Goal: Transaction & Acquisition: Purchase product/service

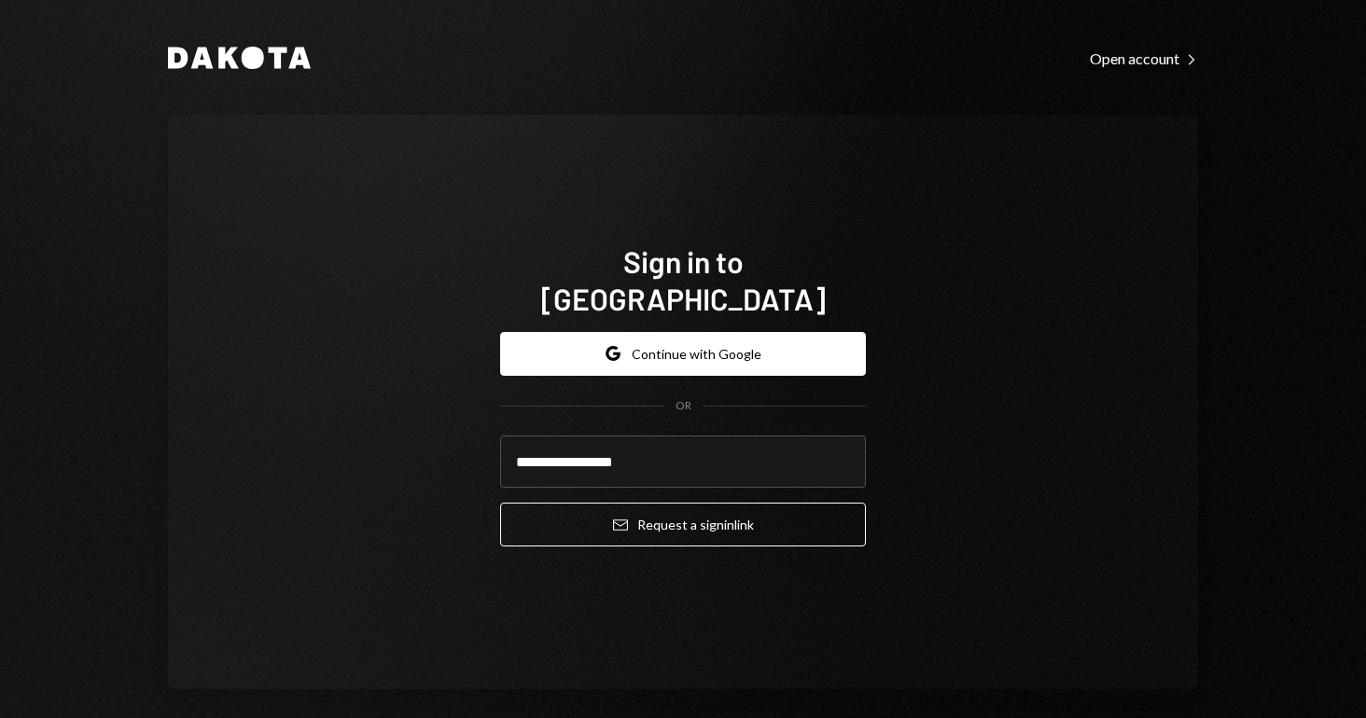
type input "**********"
click at [677, 506] on button "Email Request a sign in link" at bounding box center [683, 525] width 366 height 44
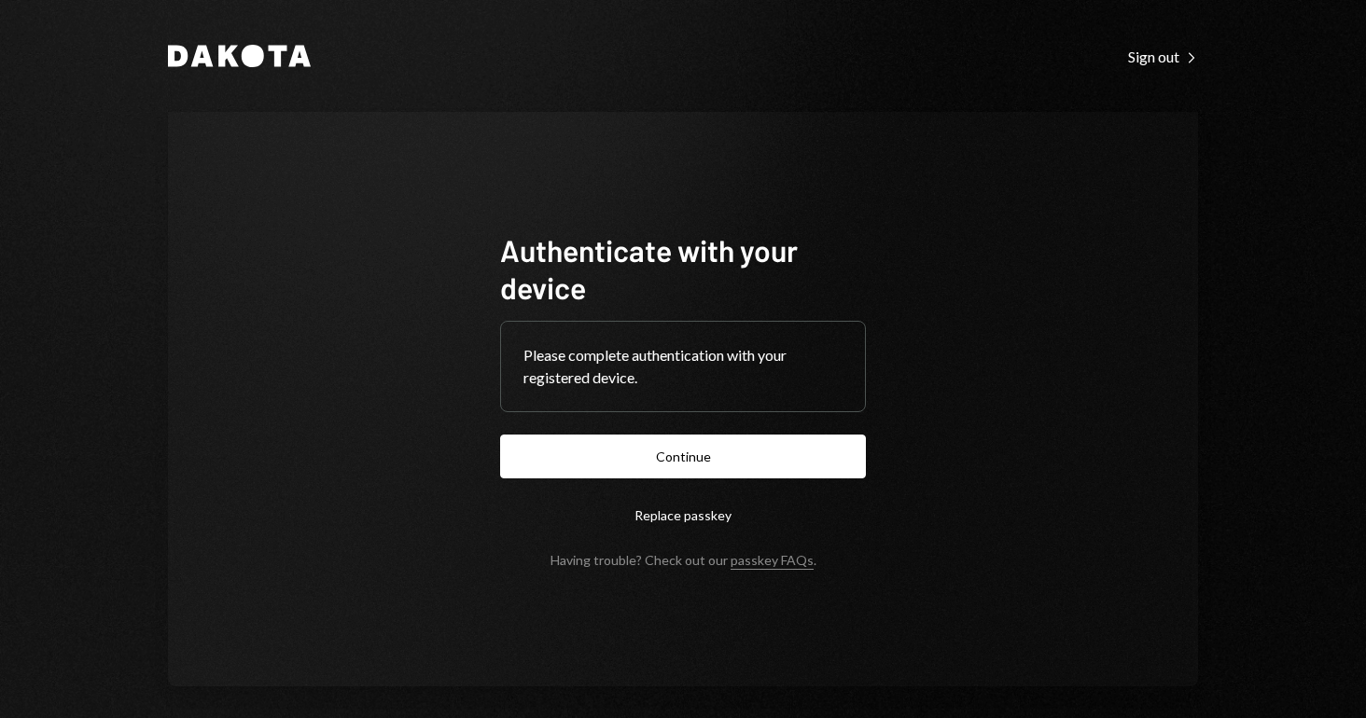
click at [694, 484] on form "Authenticate with your device Please complete authentication with your register…" at bounding box center [683, 399] width 366 height 337
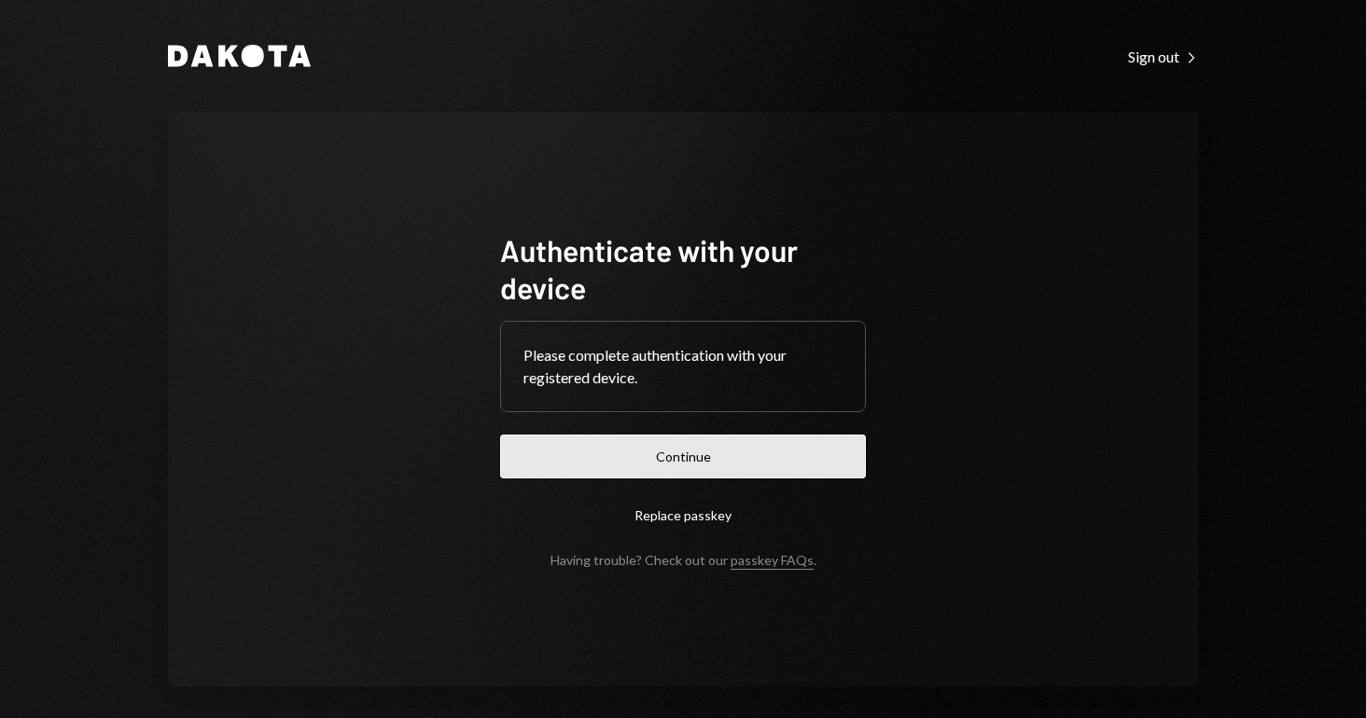
click at [699, 466] on button "Continue" at bounding box center [683, 457] width 366 height 44
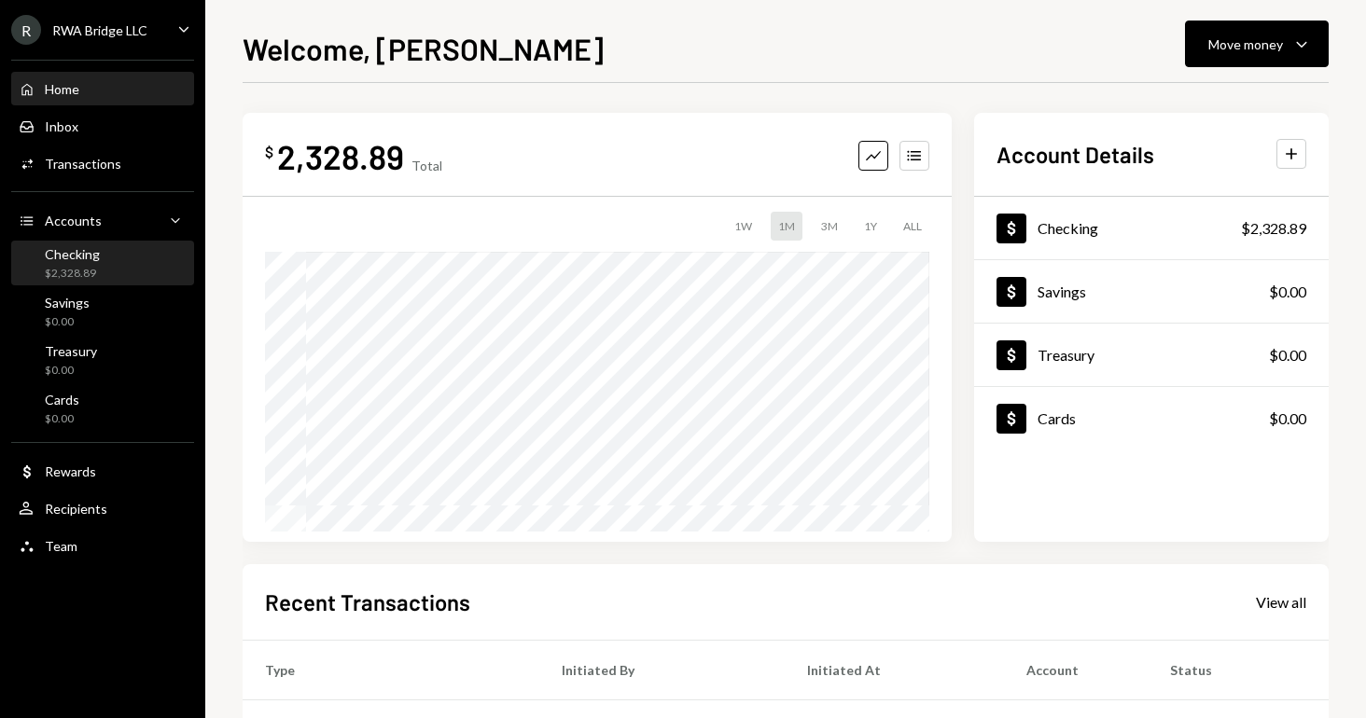
click at [127, 254] on div "Checking $2,328.89" at bounding box center [103, 263] width 168 height 35
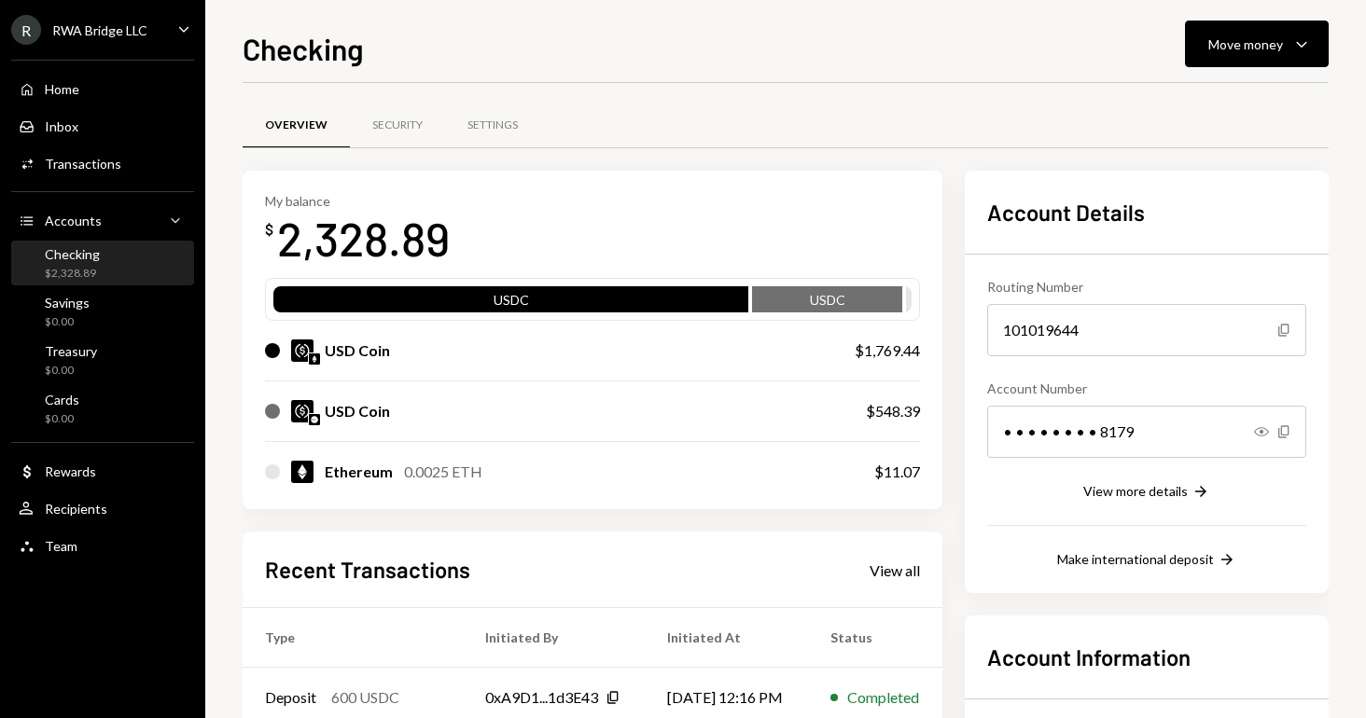
click at [1244, 69] on div "Checking Move money Caret Down Overview Security Settings My balance $ 2,328.89…" at bounding box center [786, 372] width 1086 height 692
click at [1272, 53] on div "Move money" at bounding box center [1245, 45] width 75 height 20
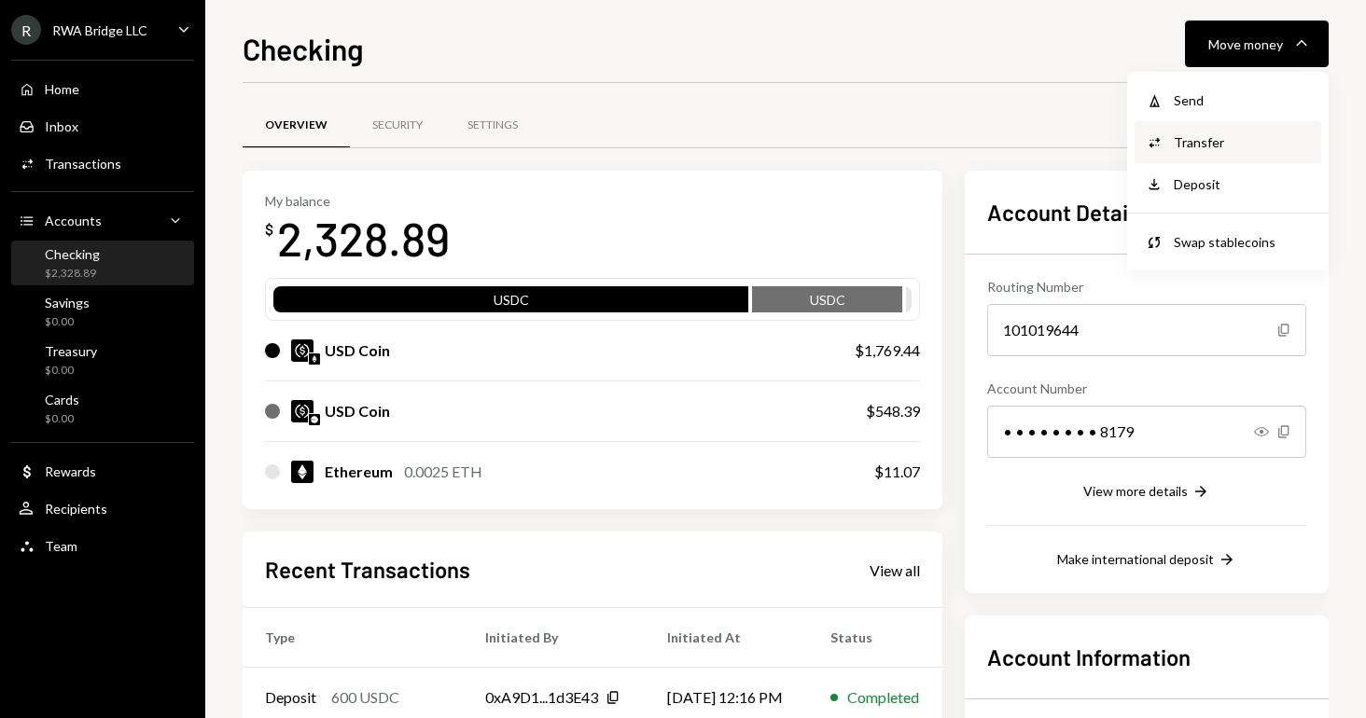
click at [1223, 137] on div "Transfer" at bounding box center [1242, 142] width 136 height 20
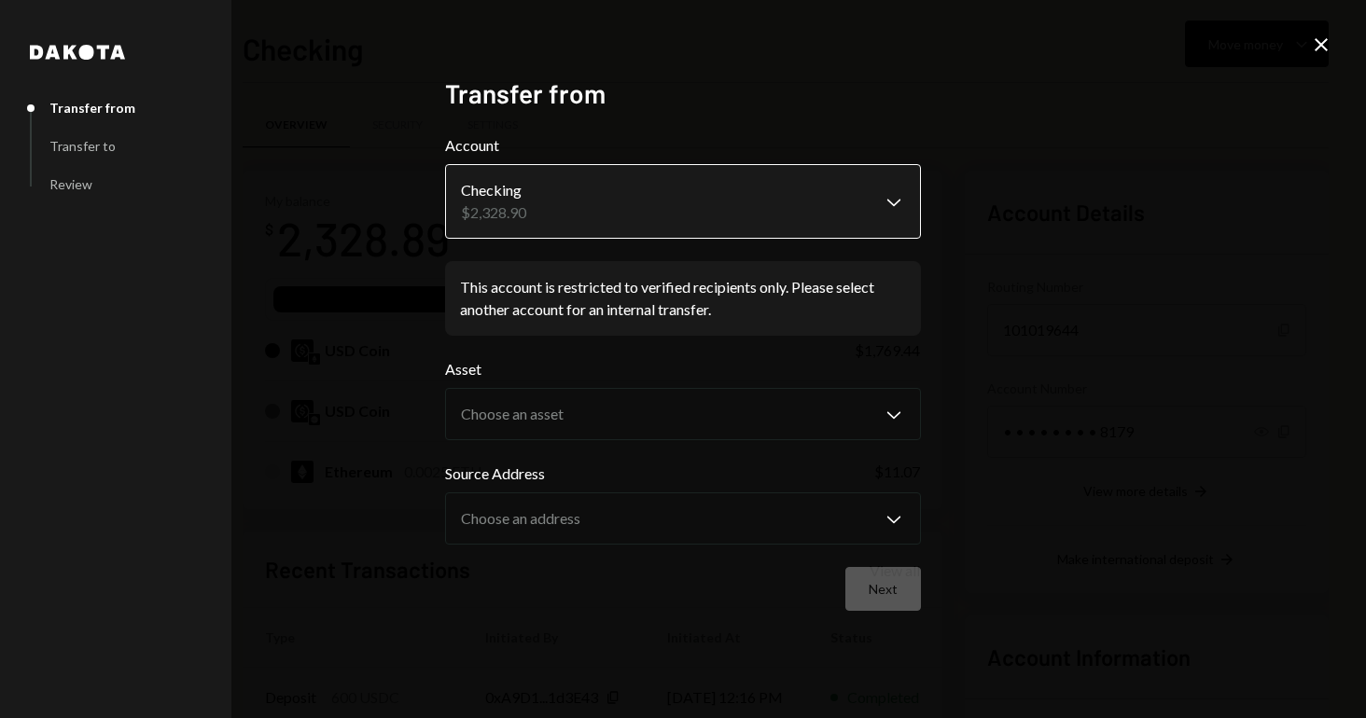
click at [834, 232] on body "R RWA Bridge LLC Caret Down Home Home Inbox Inbox Activities Transactions Accou…" at bounding box center [683, 359] width 1366 height 718
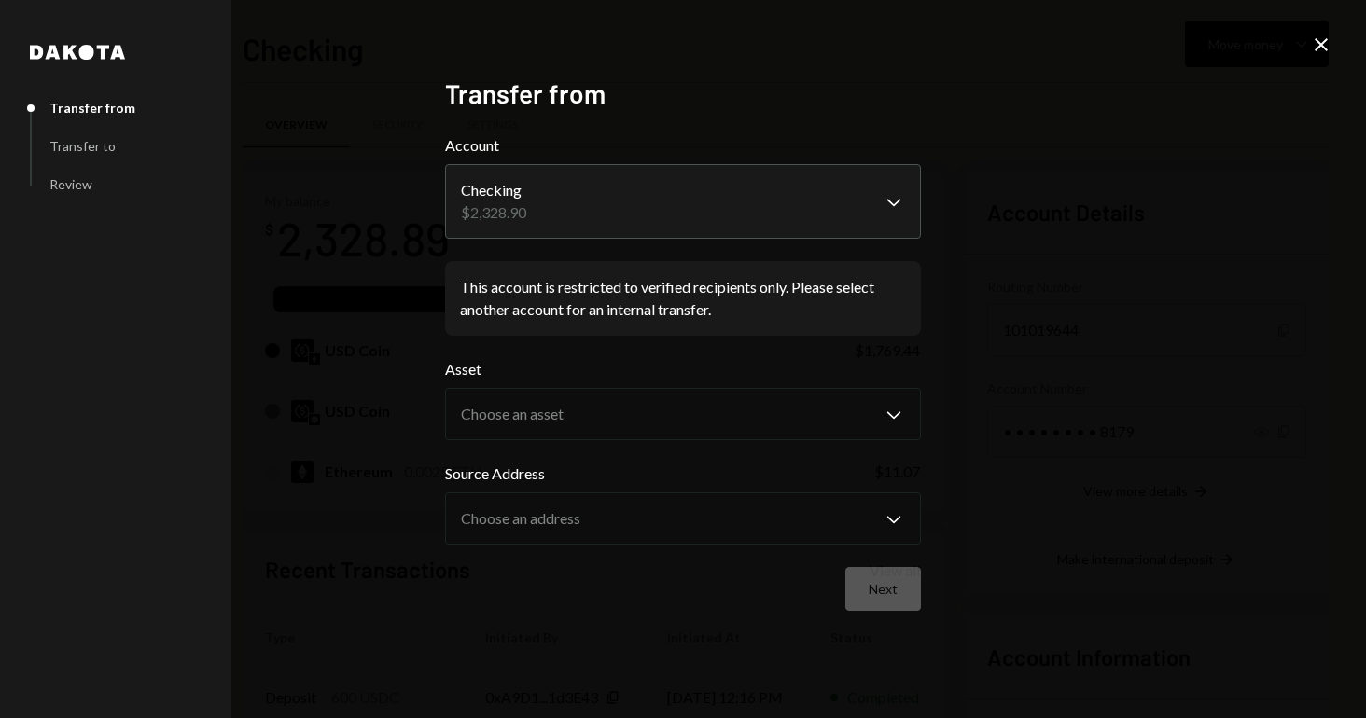
click at [1311, 56] on div "Close" at bounding box center [1321, 46] width 22 height 25
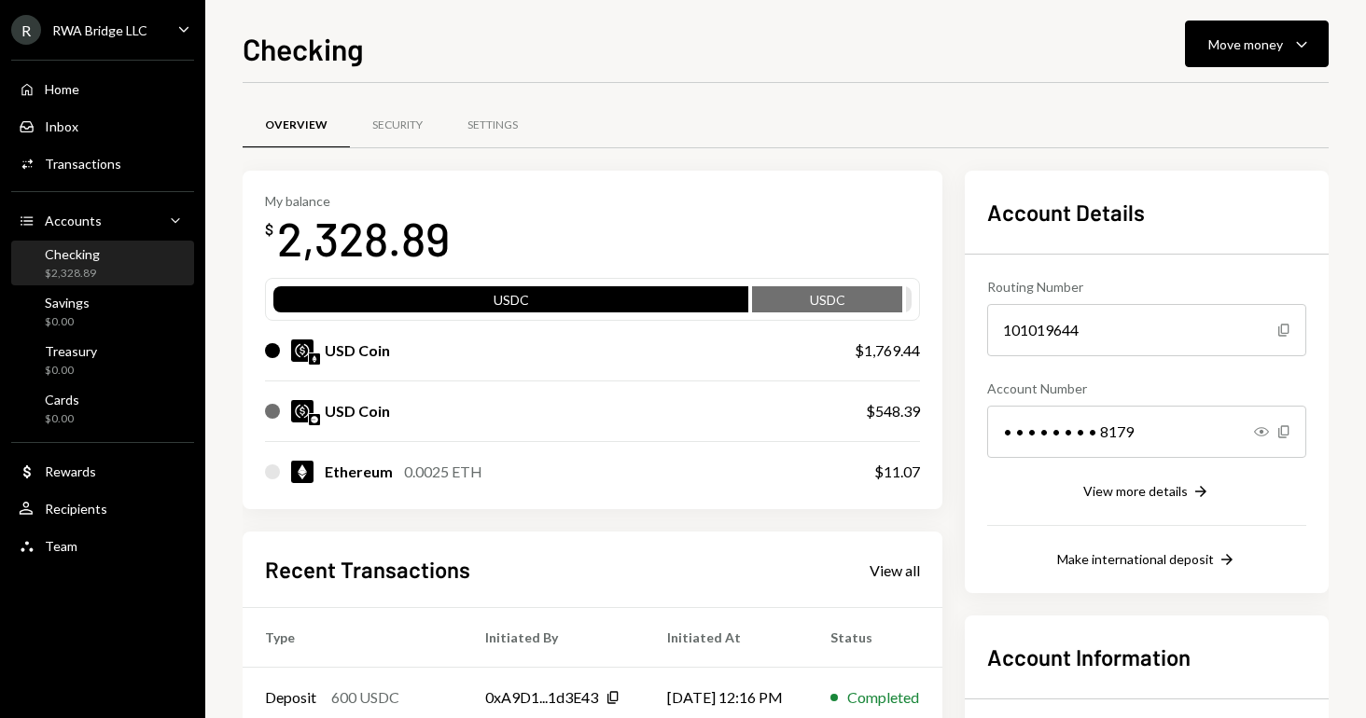
click at [1278, 72] on div "Checking Move money Caret Down Overview Security Settings My balance $ 2,328.89…" at bounding box center [786, 372] width 1086 height 692
click at [1287, 41] on div "Move money Caret Down" at bounding box center [1256, 44] width 97 height 22
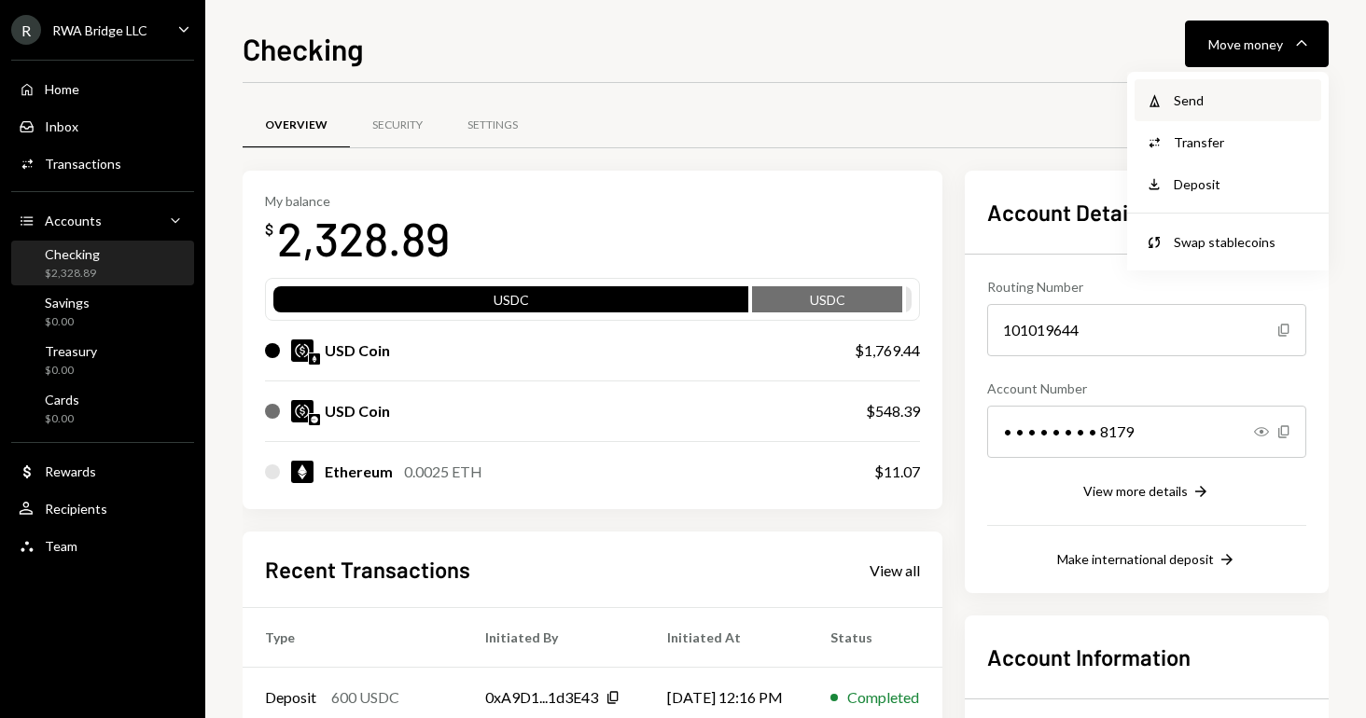
click at [1231, 95] on div "Send" at bounding box center [1242, 100] width 136 height 20
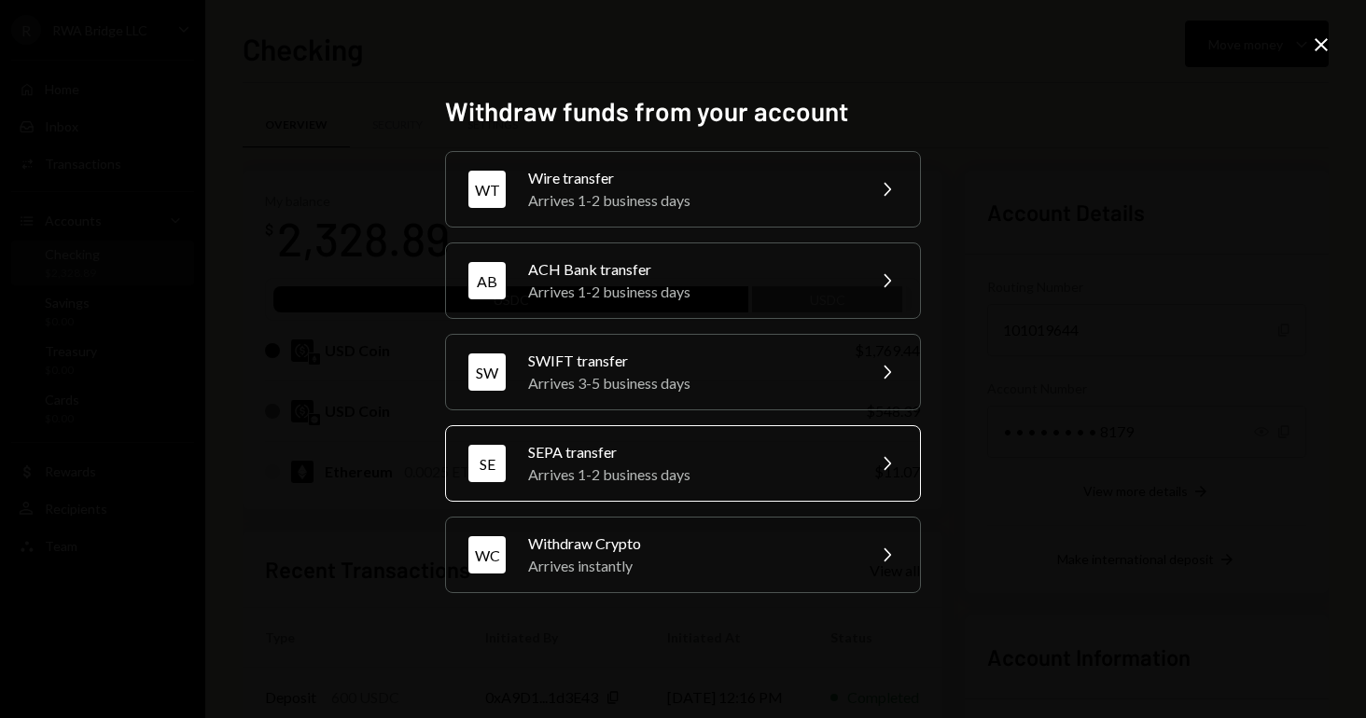
click at [783, 465] on div "Arrives 1-2 business days" at bounding box center [690, 475] width 325 height 22
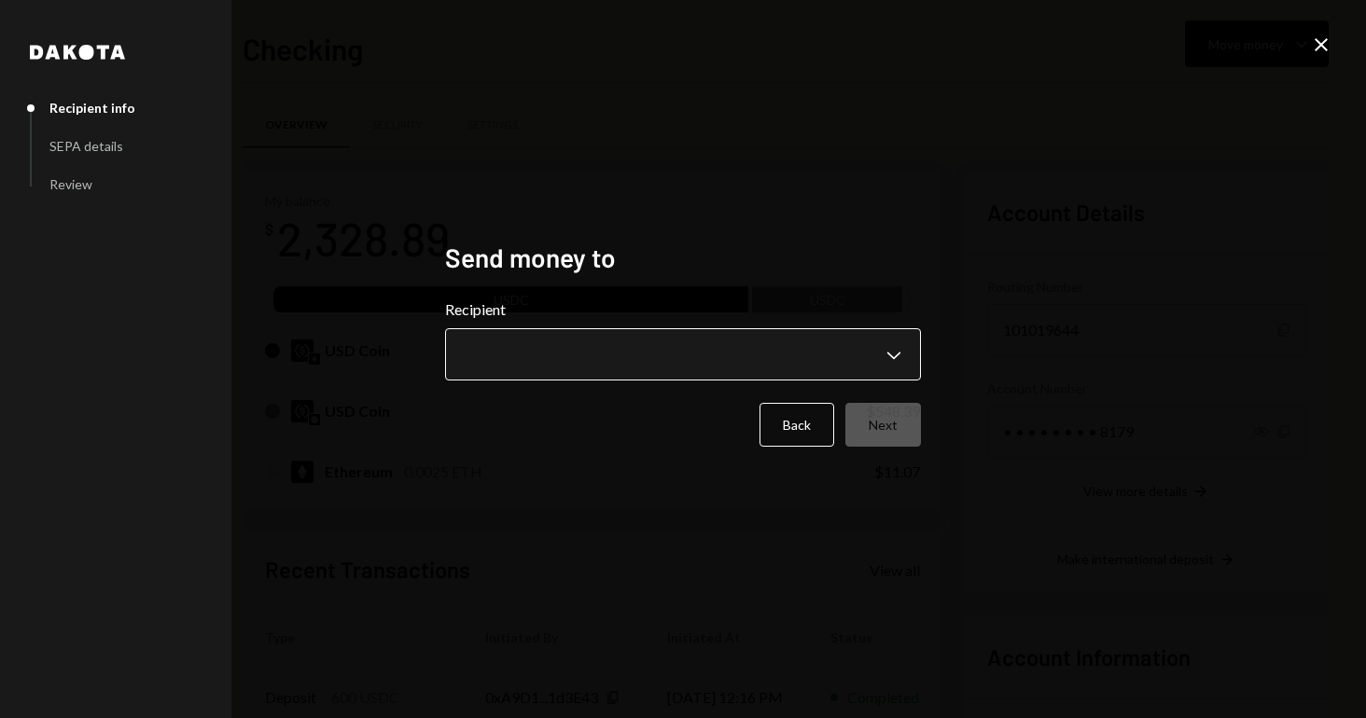
click at [725, 375] on body "R RWA Bridge LLC Caret Down Home Home Inbox Inbox Activities Transactions Accou…" at bounding box center [683, 359] width 1366 height 718
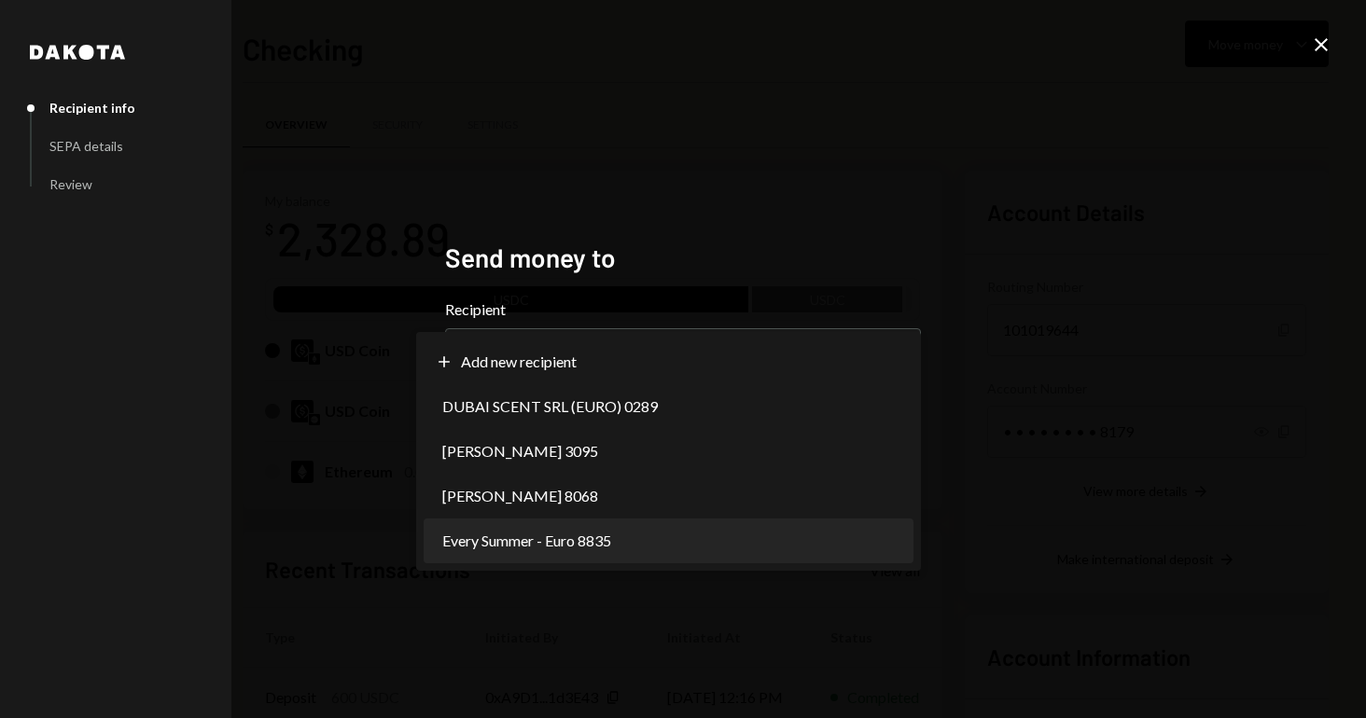
select select "**********"
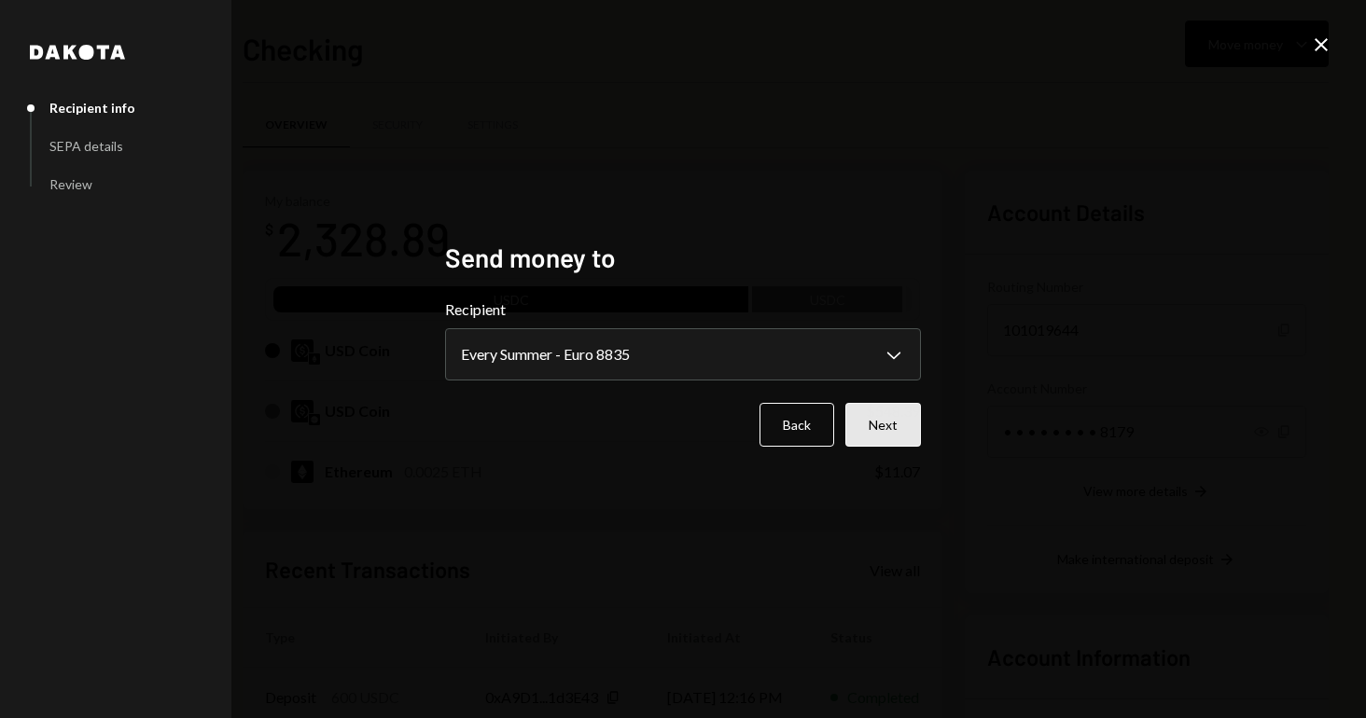
click at [913, 418] on button "Next" at bounding box center [883, 425] width 76 height 44
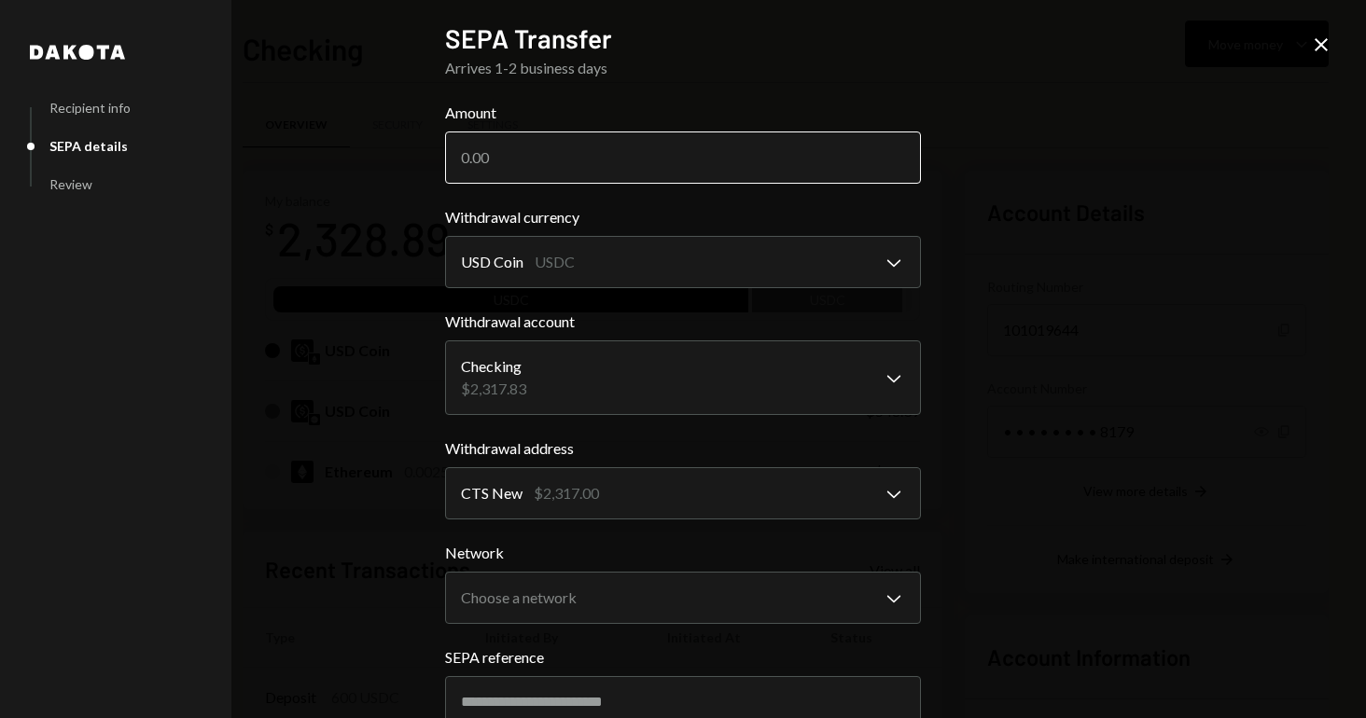
click at [648, 146] on input "Amount" at bounding box center [683, 158] width 476 height 52
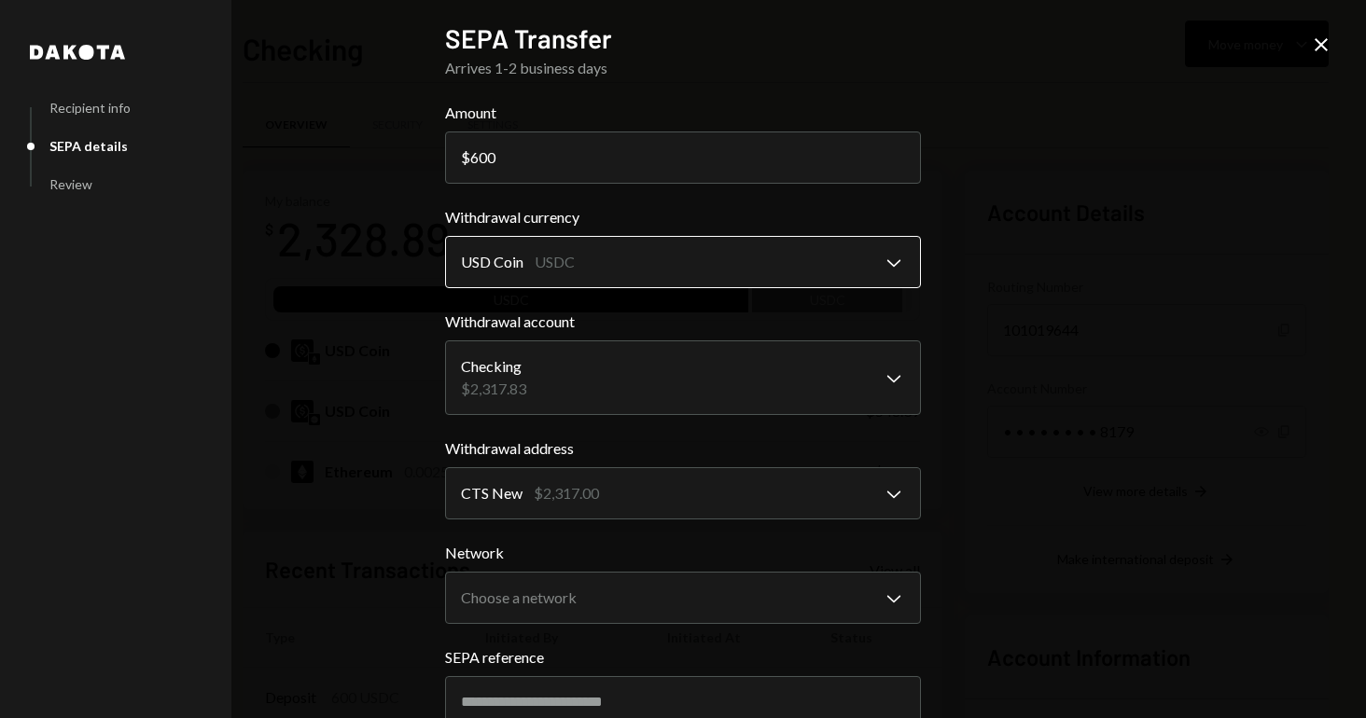
type input "600"
click at [685, 238] on button "USD Coin USDC Chevron Down" at bounding box center [683, 262] width 476 height 52
click at [1016, 373] on div "**********" at bounding box center [683, 359] width 1366 height 718
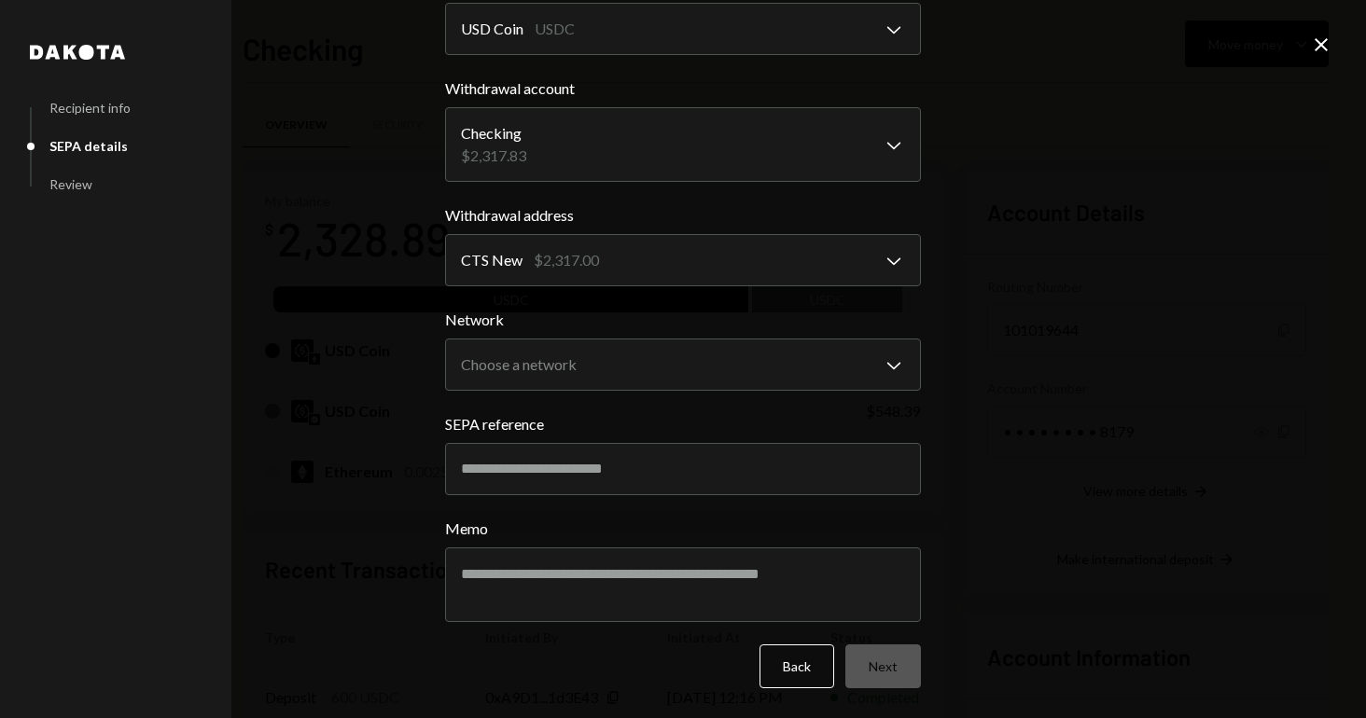
scroll to position [232, 0]
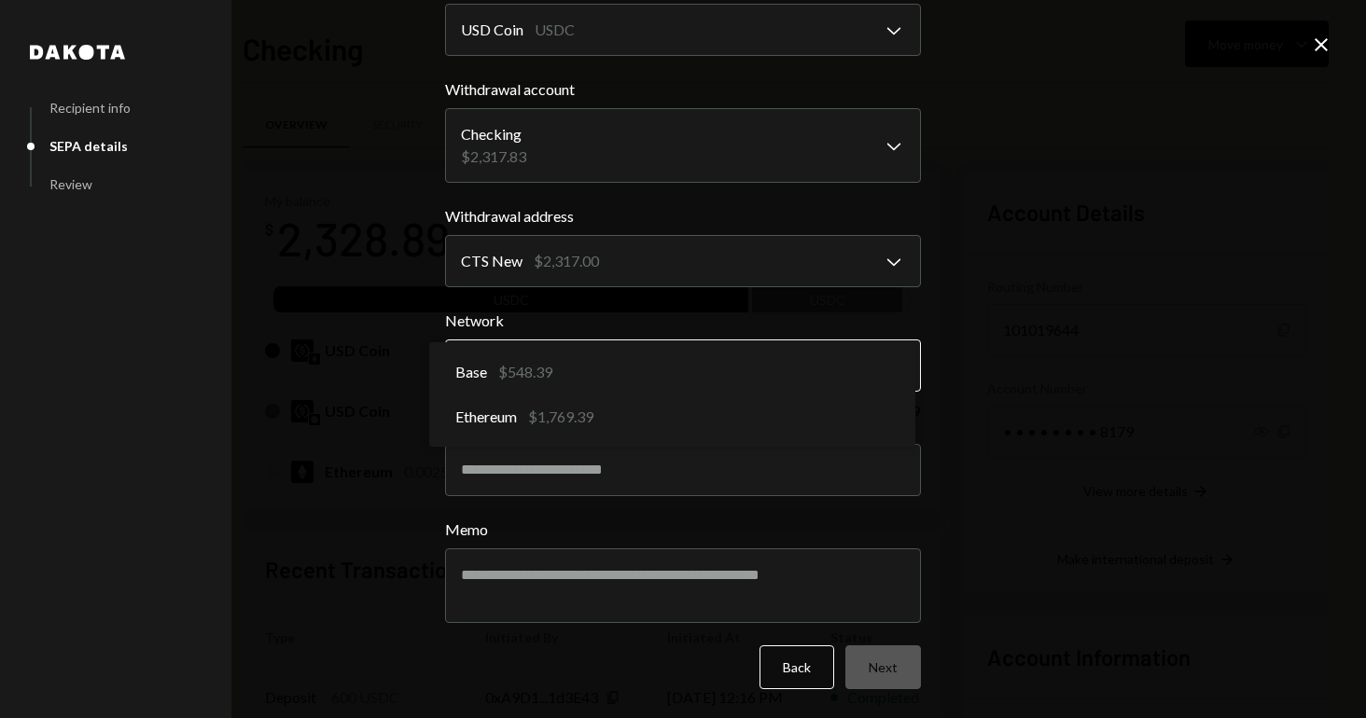
click at [836, 379] on body "R RWA Bridge LLC Caret Down Home Home Inbox Inbox Activities Transactions Accou…" at bounding box center [683, 359] width 1366 height 718
select select "**********"
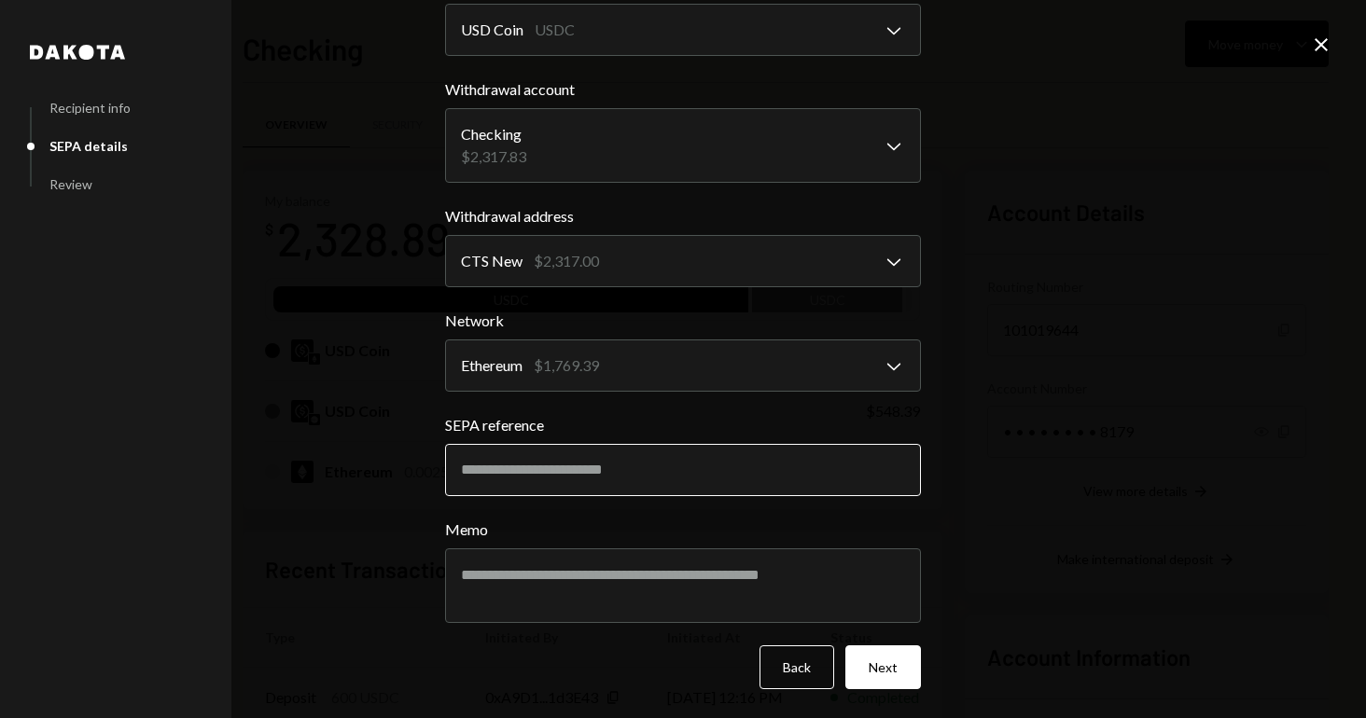
click at [830, 456] on input "SEPA reference" at bounding box center [683, 470] width 476 height 52
click at [929, 449] on div "**********" at bounding box center [683, 127] width 521 height 718
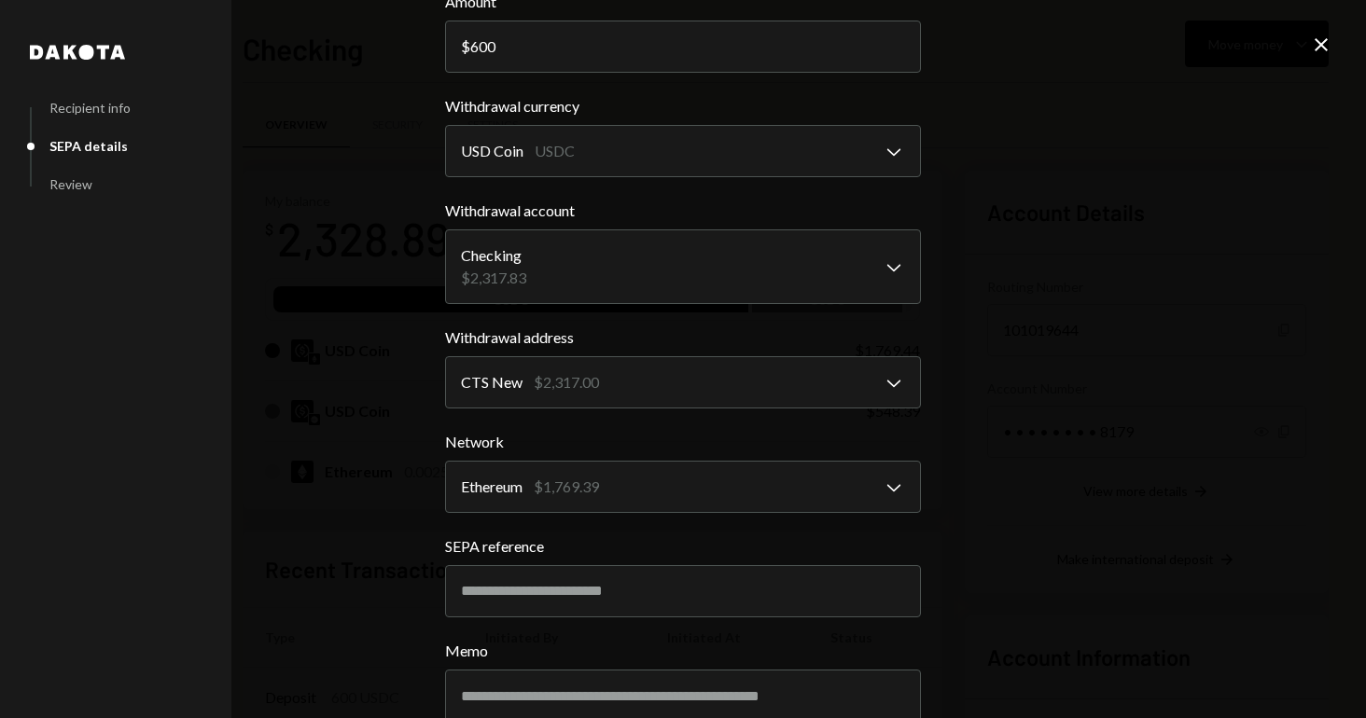
scroll to position [115, 0]
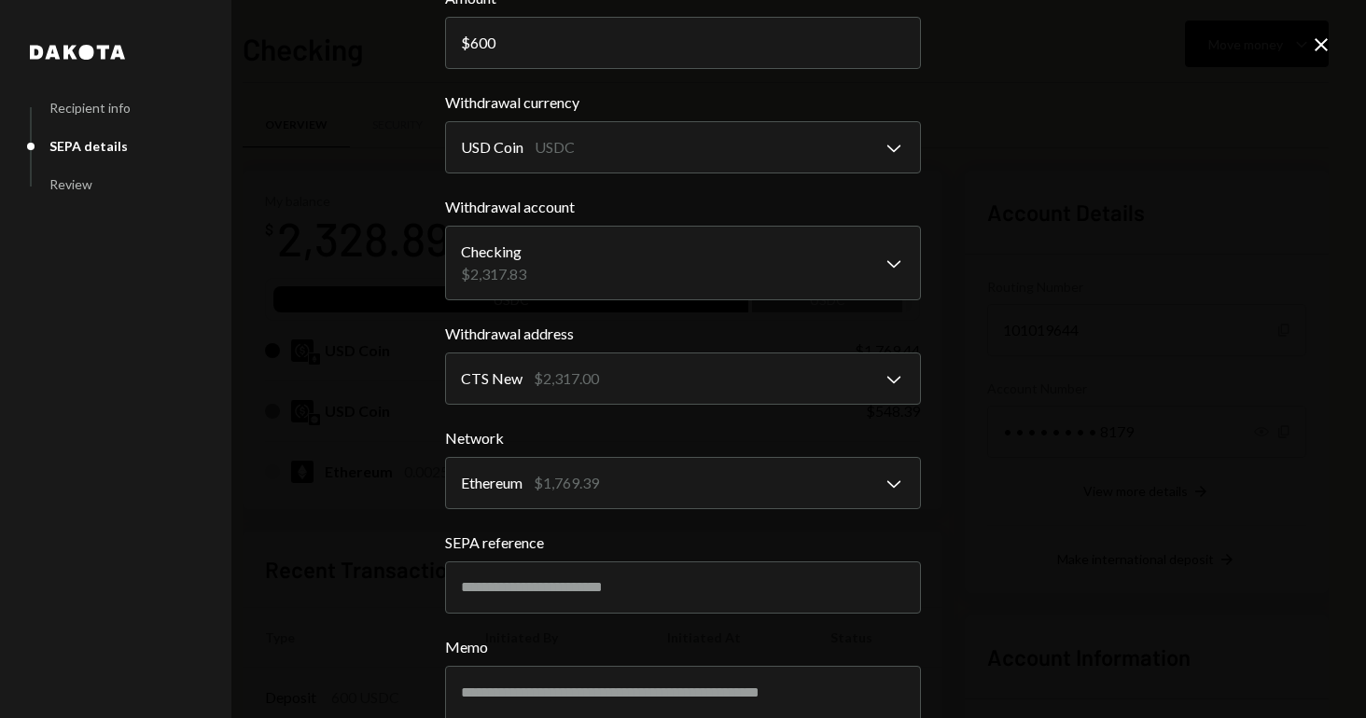
click at [819, 116] on div "Withdrawal currency USD Coin USDC Chevron Down ********" at bounding box center [683, 132] width 476 height 82
click at [813, 147] on body "R RWA Bridge LLC Caret Down Home Home Inbox Inbox Activities Transactions Accou…" at bounding box center [683, 359] width 1366 height 718
click at [997, 196] on div "**********" at bounding box center [683, 359] width 1366 height 718
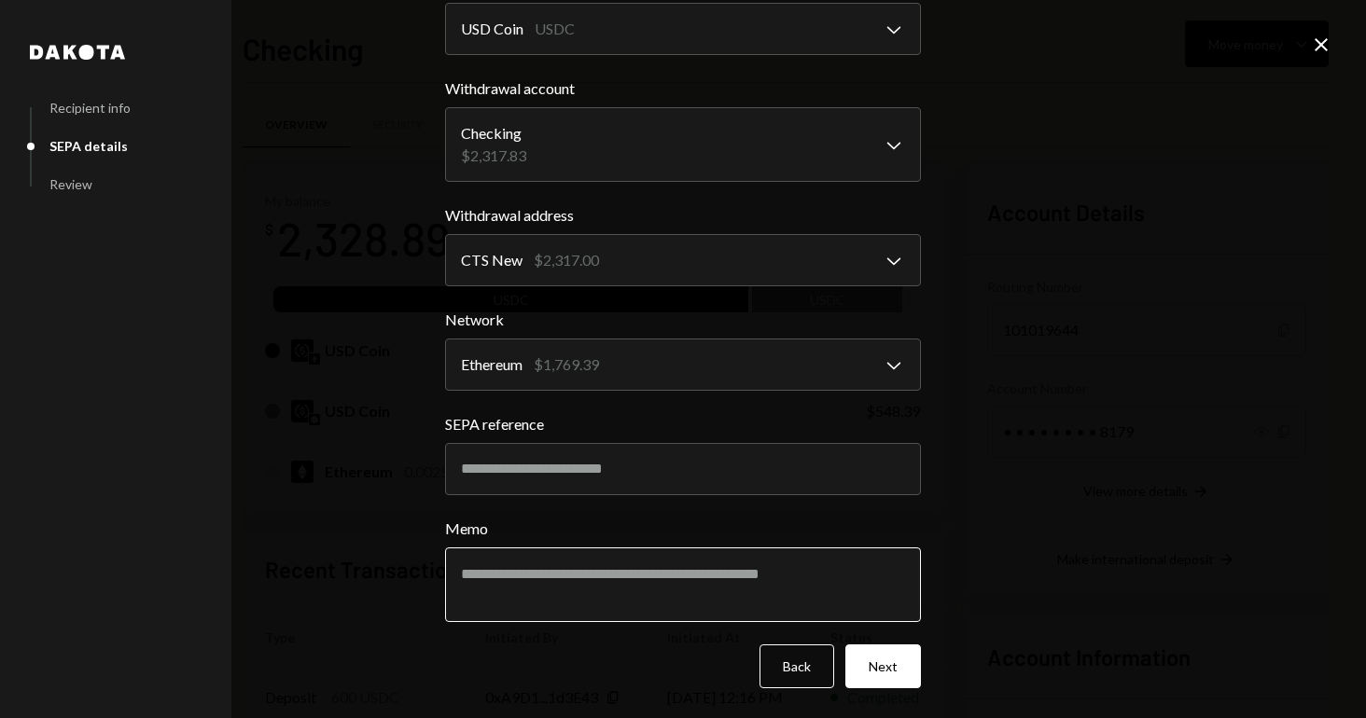
scroll to position [232, 0]
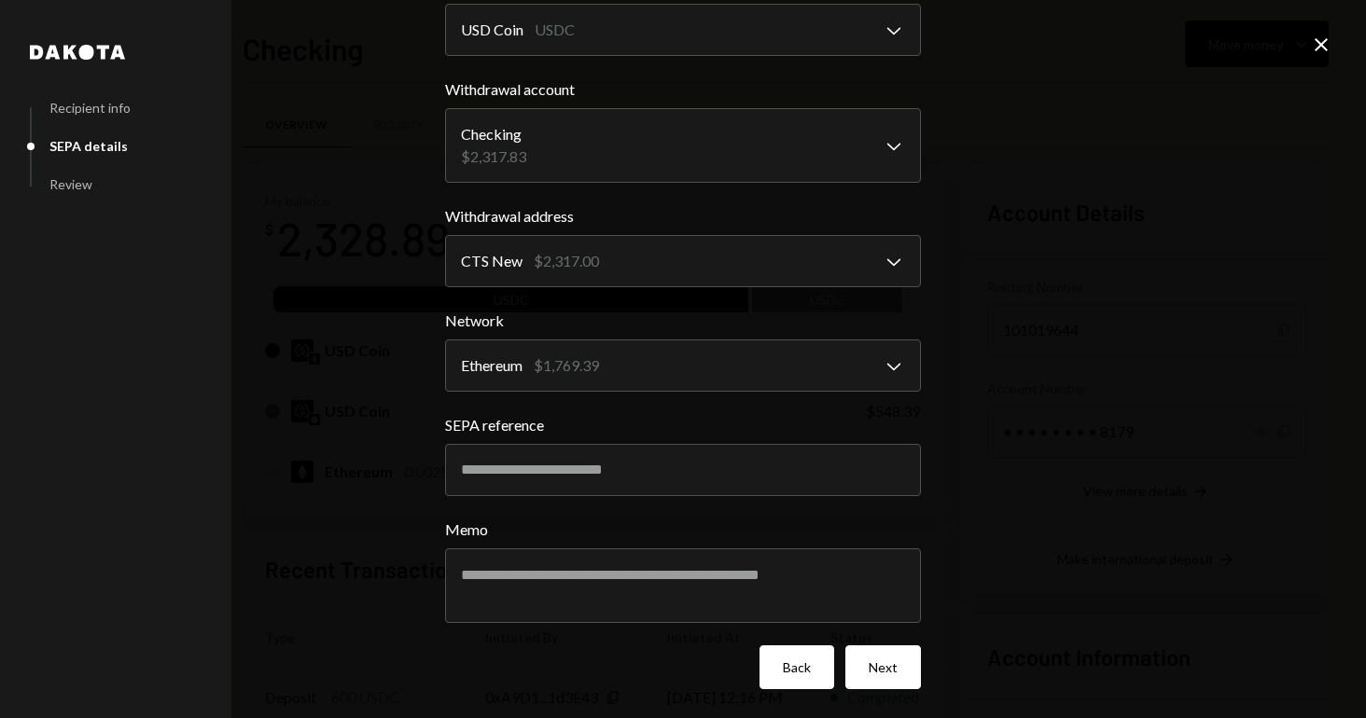
click at [793, 677] on button "Back" at bounding box center [796, 668] width 75 height 44
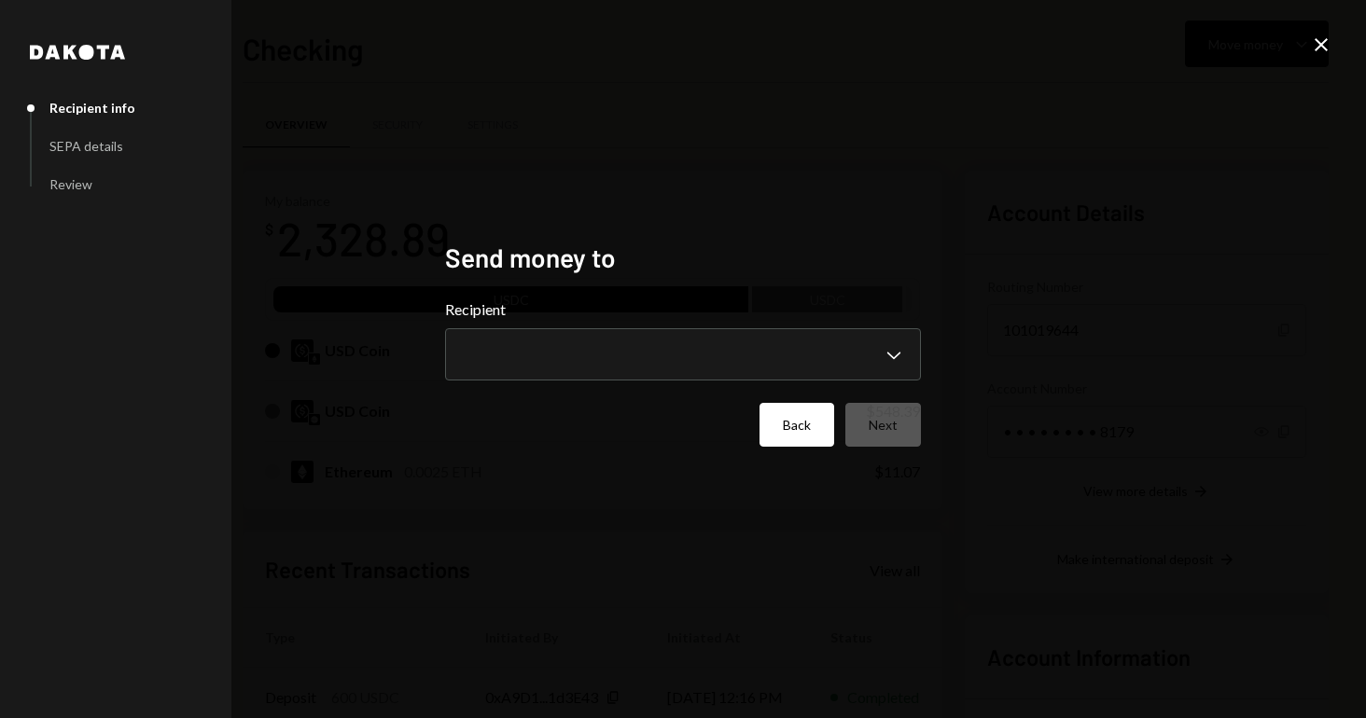
click at [784, 428] on button "Back" at bounding box center [796, 425] width 75 height 44
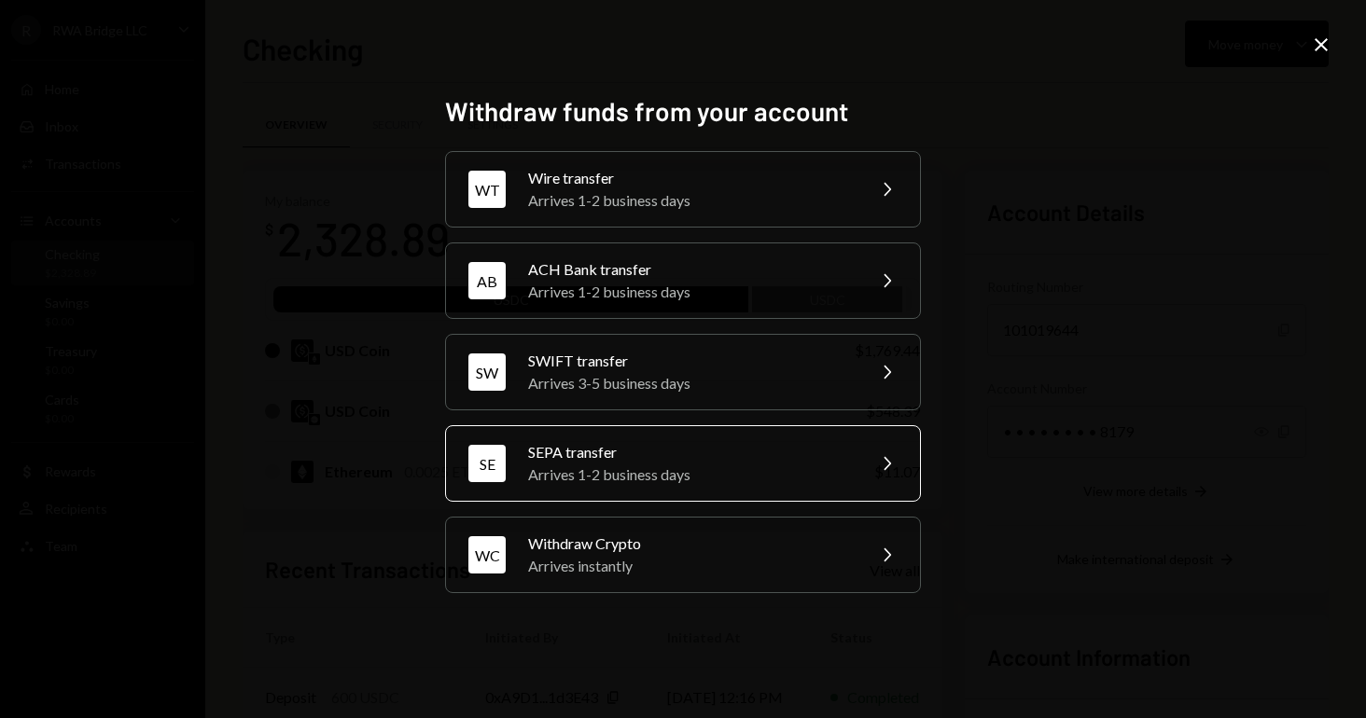
click at [882, 472] on icon "Chevron Right" at bounding box center [886, 463] width 22 height 22
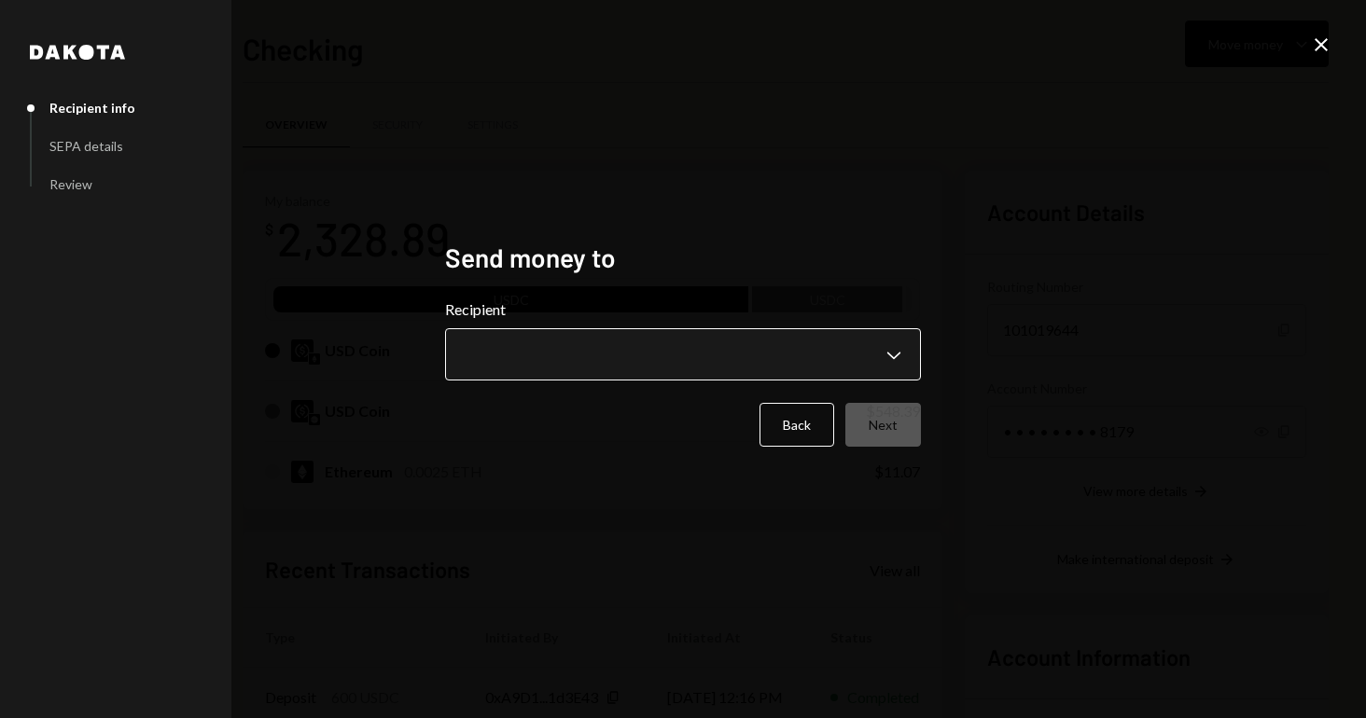
click at [709, 357] on body "R RWA Bridge LLC Caret Down Home Home Inbox Inbox Activities Transactions Accou…" at bounding box center [683, 359] width 1366 height 718
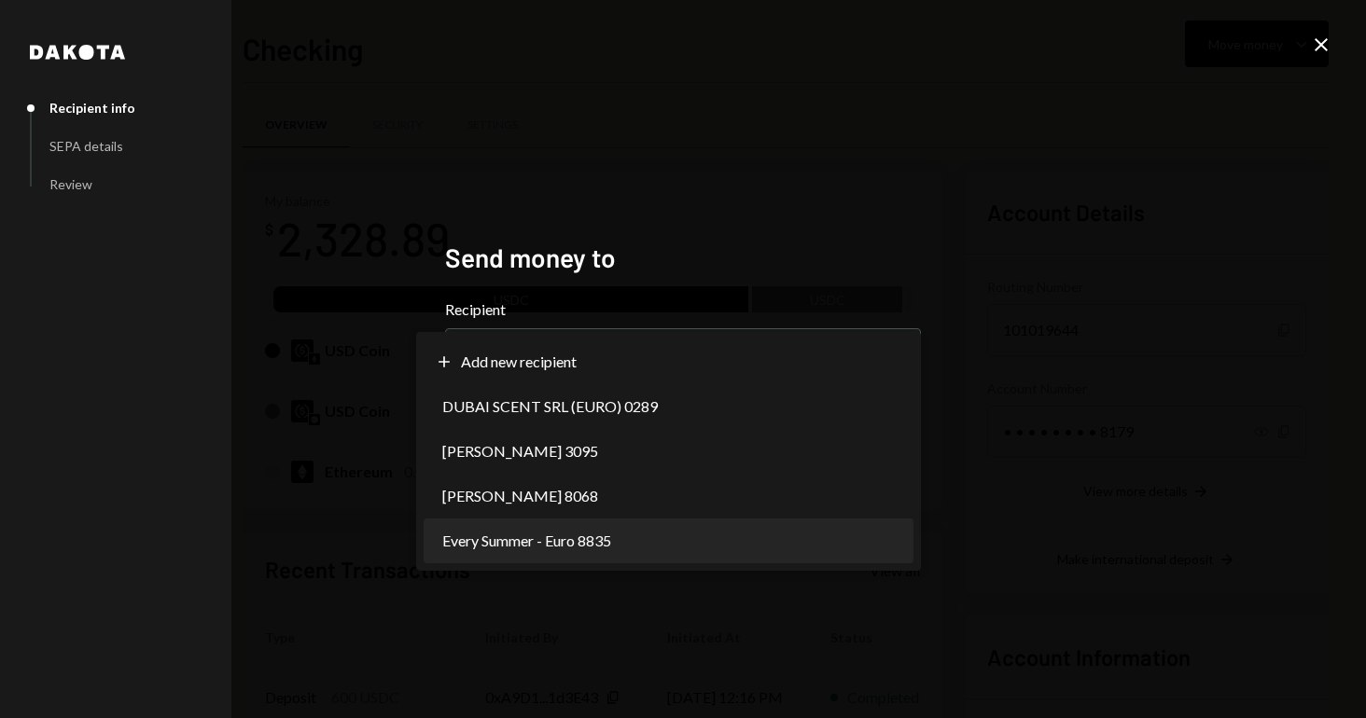
select select "**********"
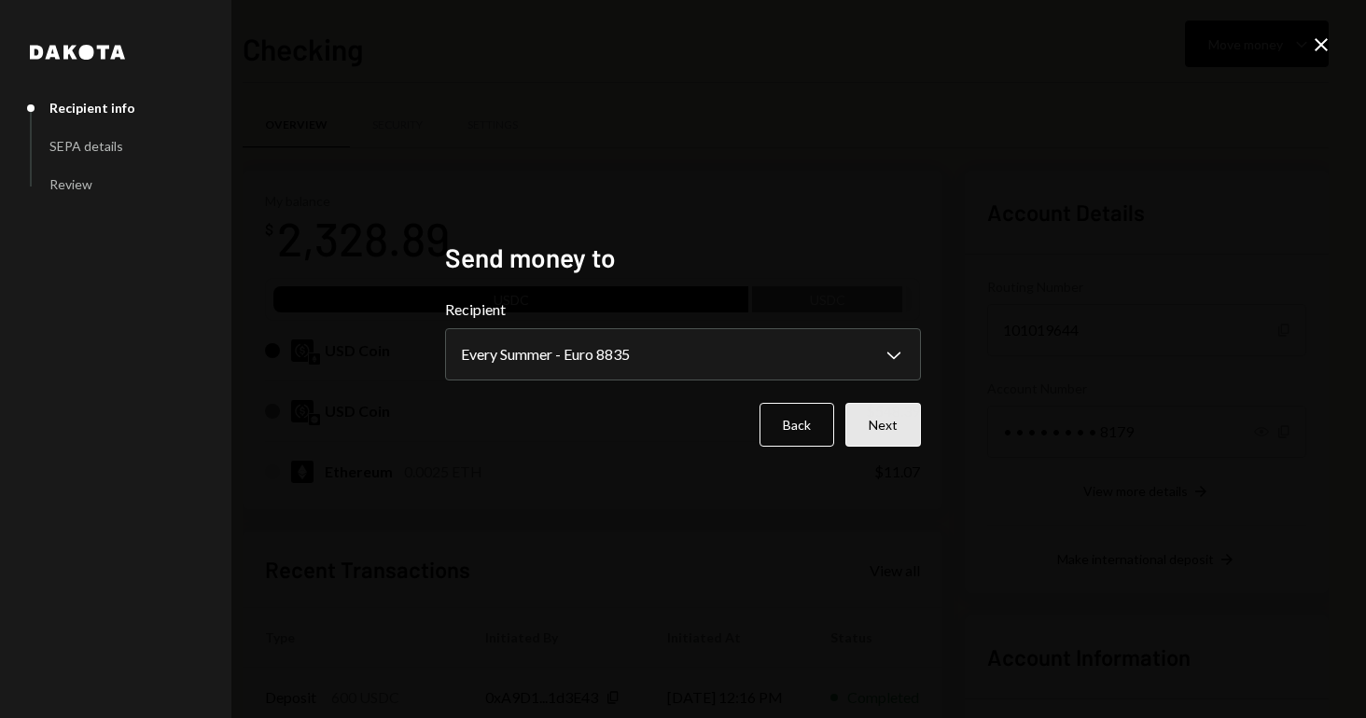
click at [881, 427] on button "Next" at bounding box center [883, 425] width 76 height 44
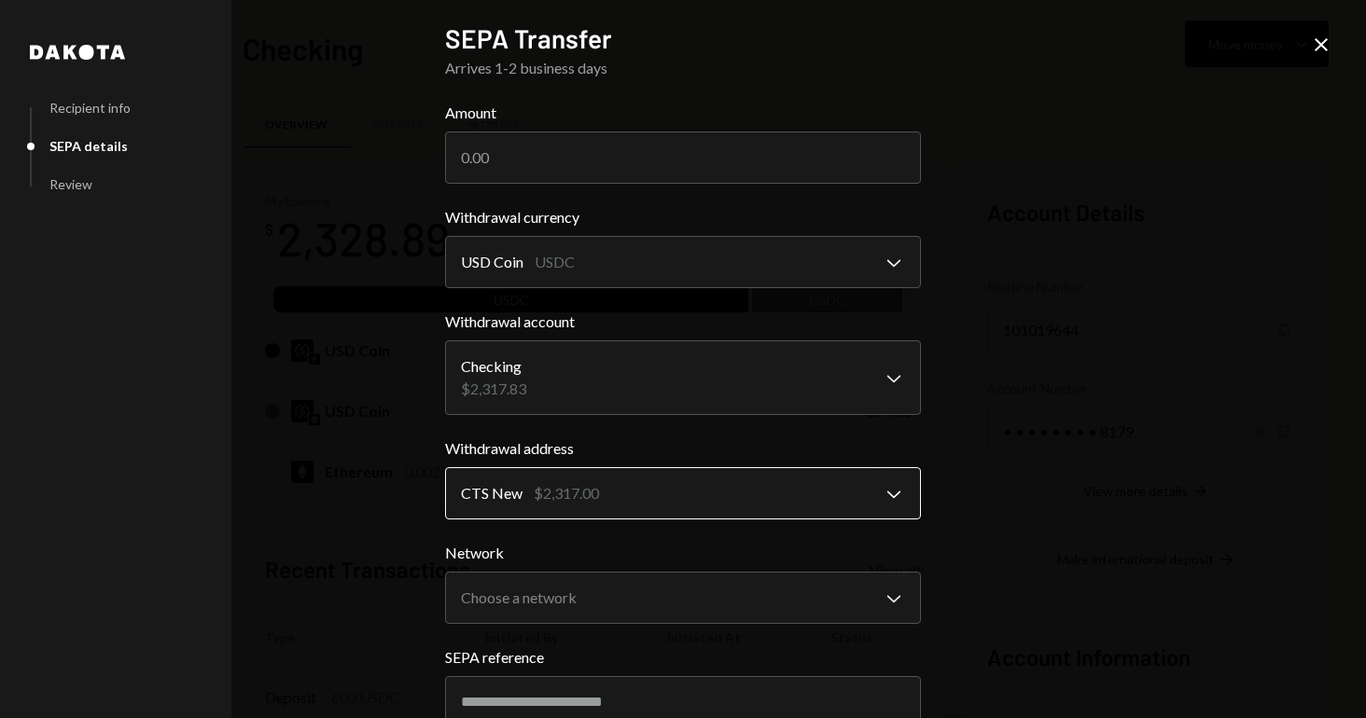
click at [716, 502] on body "R RWA Bridge LLC Caret Down Home Home Inbox Inbox Activities Transactions Accou…" at bounding box center [683, 359] width 1366 height 718
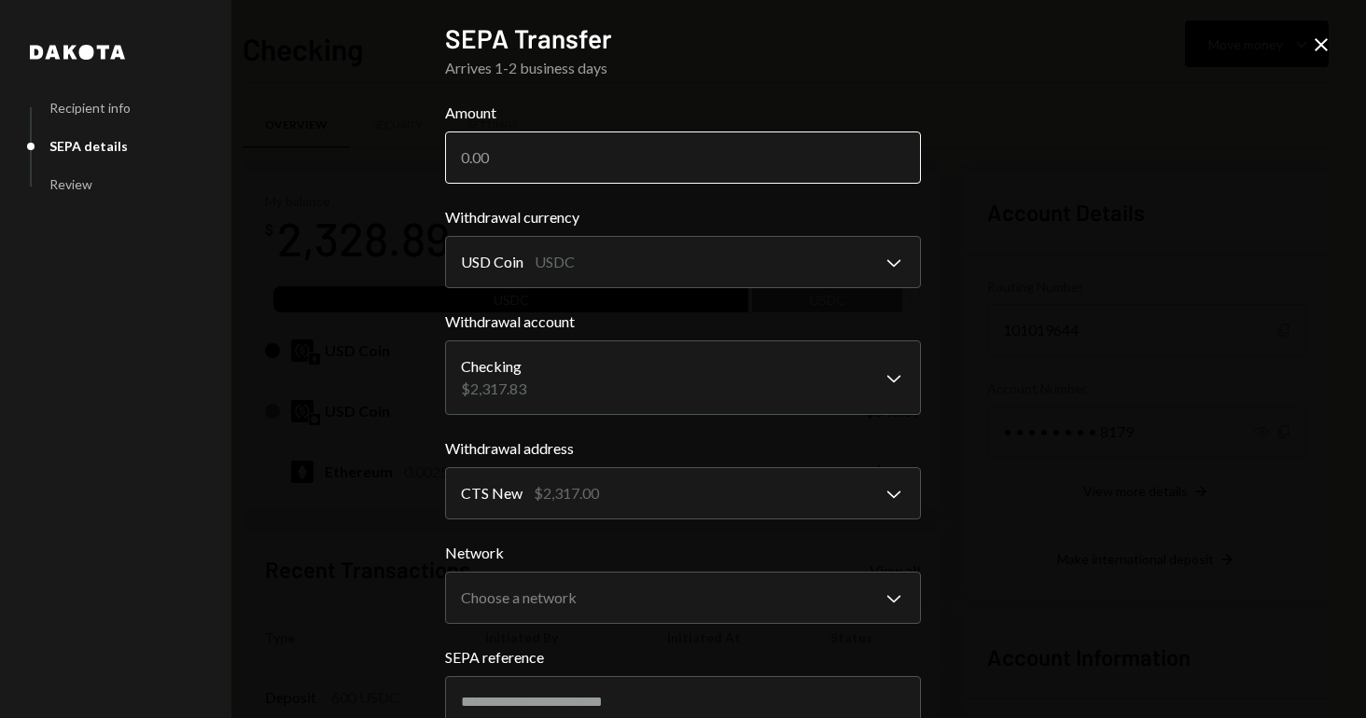
click at [737, 147] on input "Amount" at bounding box center [683, 158] width 476 height 52
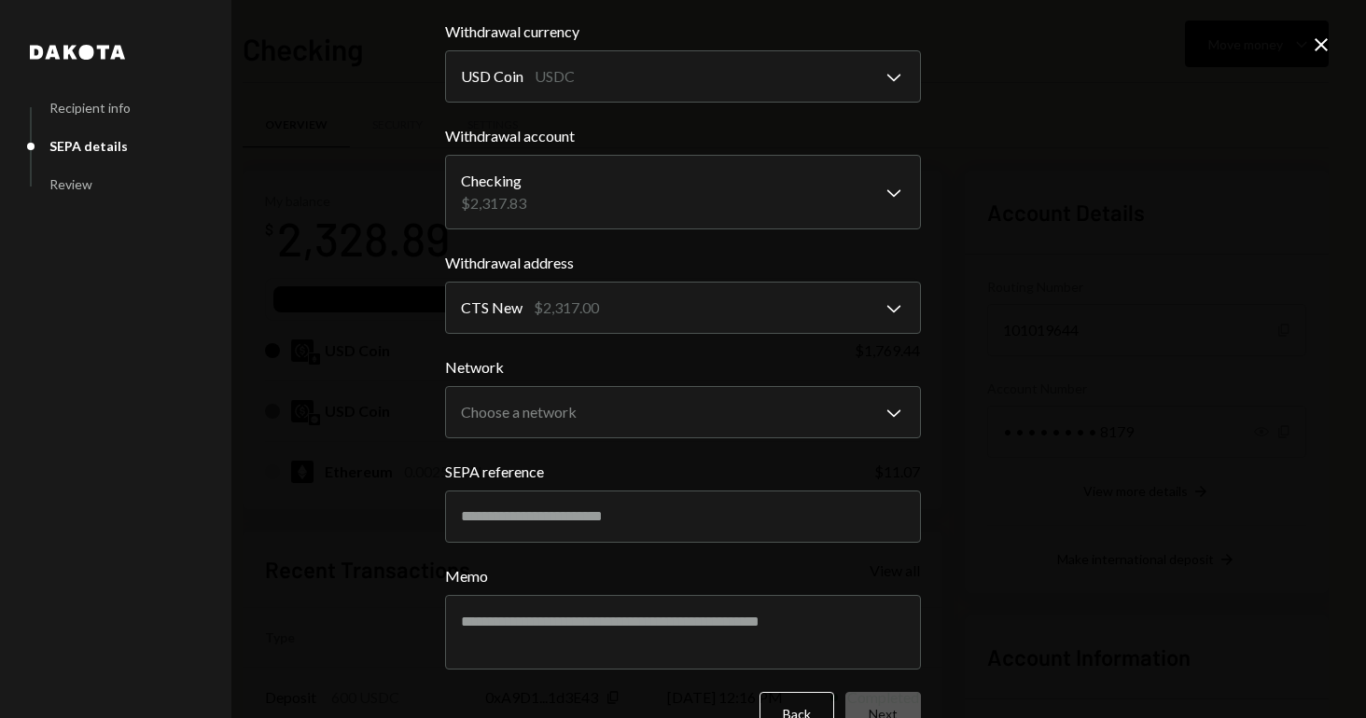
scroll to position [213, 0]
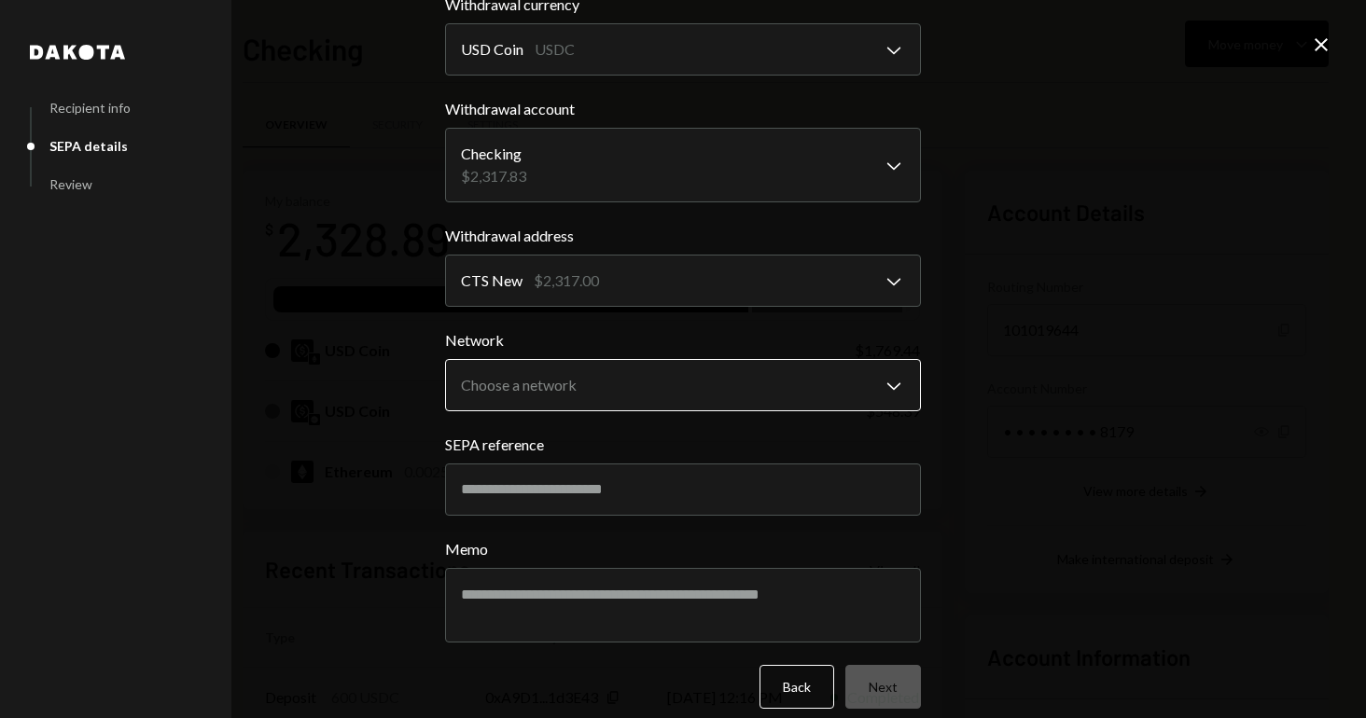
type input "600"
click at [763, 390] on body "R RWA Bridge LLC Caret Down Home Home Inbox Inbox Activities Transactions Accou…" at bounding box center [683, 359] width 1366 height 718
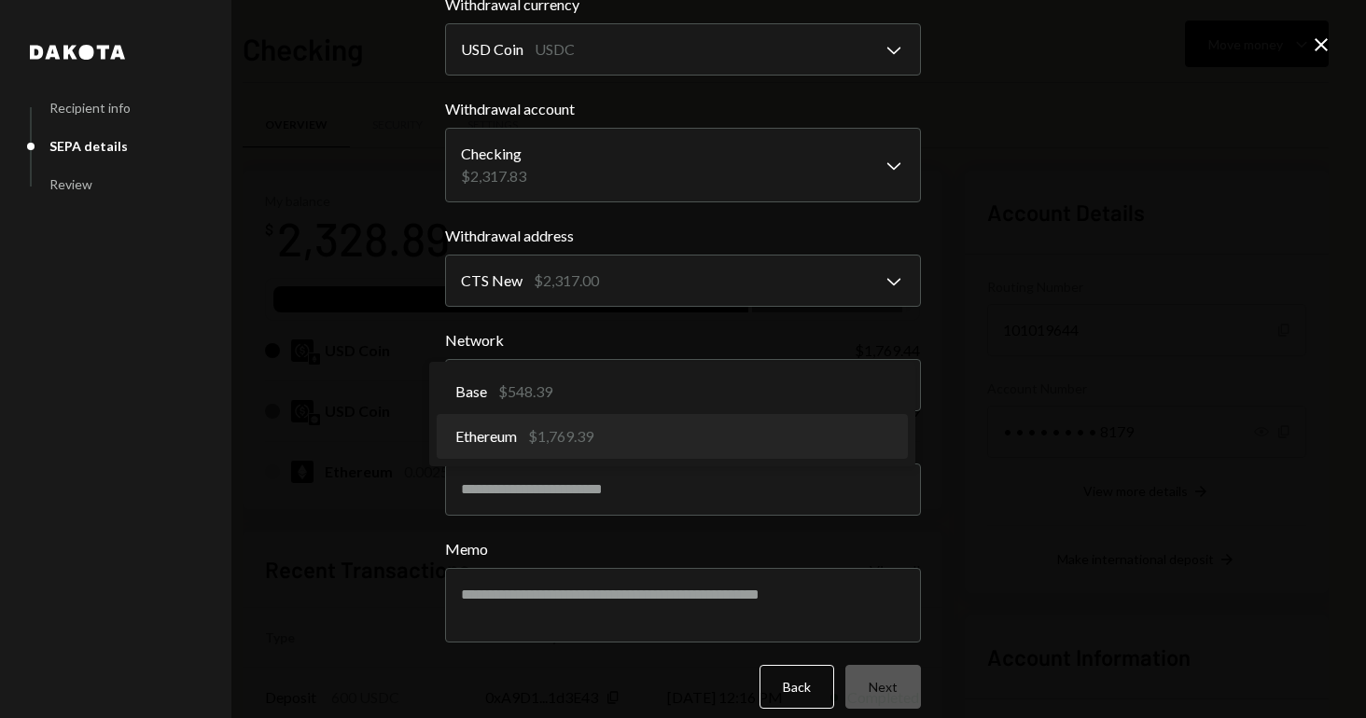
select select "**********"
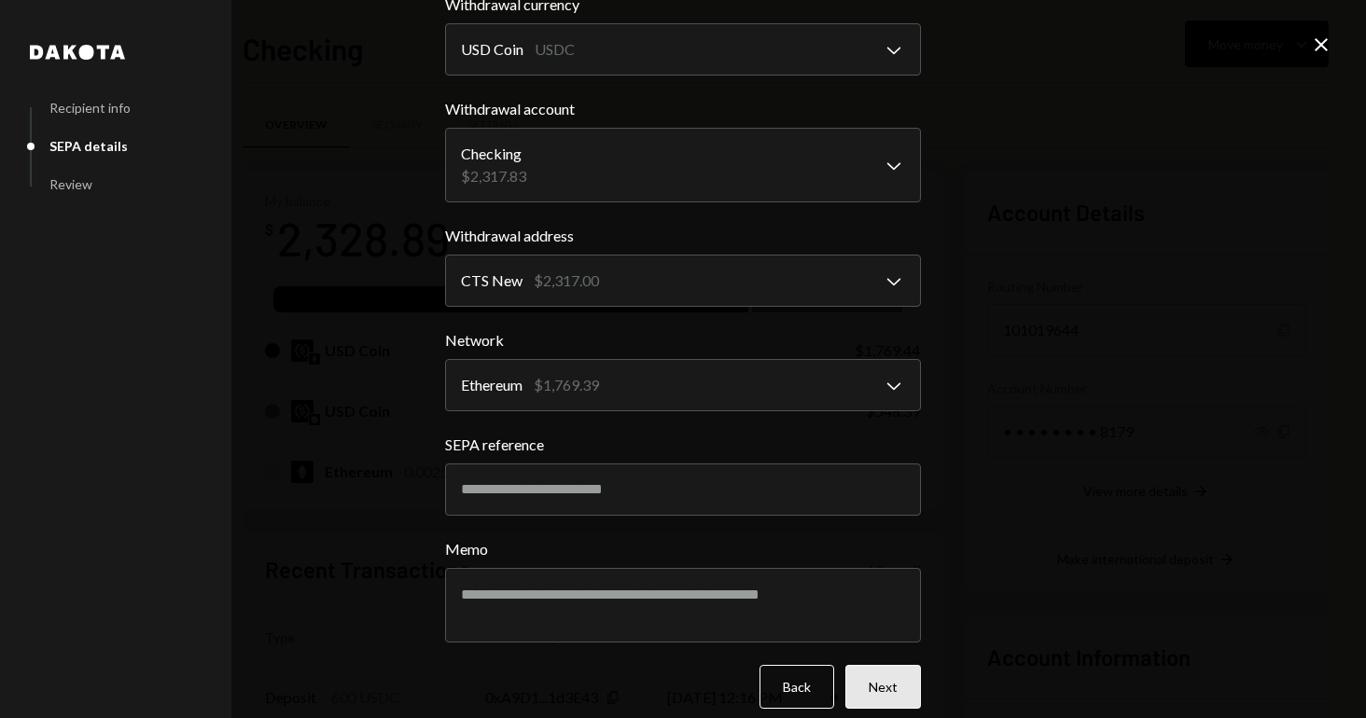
click at [871, 698] on button "Next" at bounding box center [883, 687] width 76 height 44
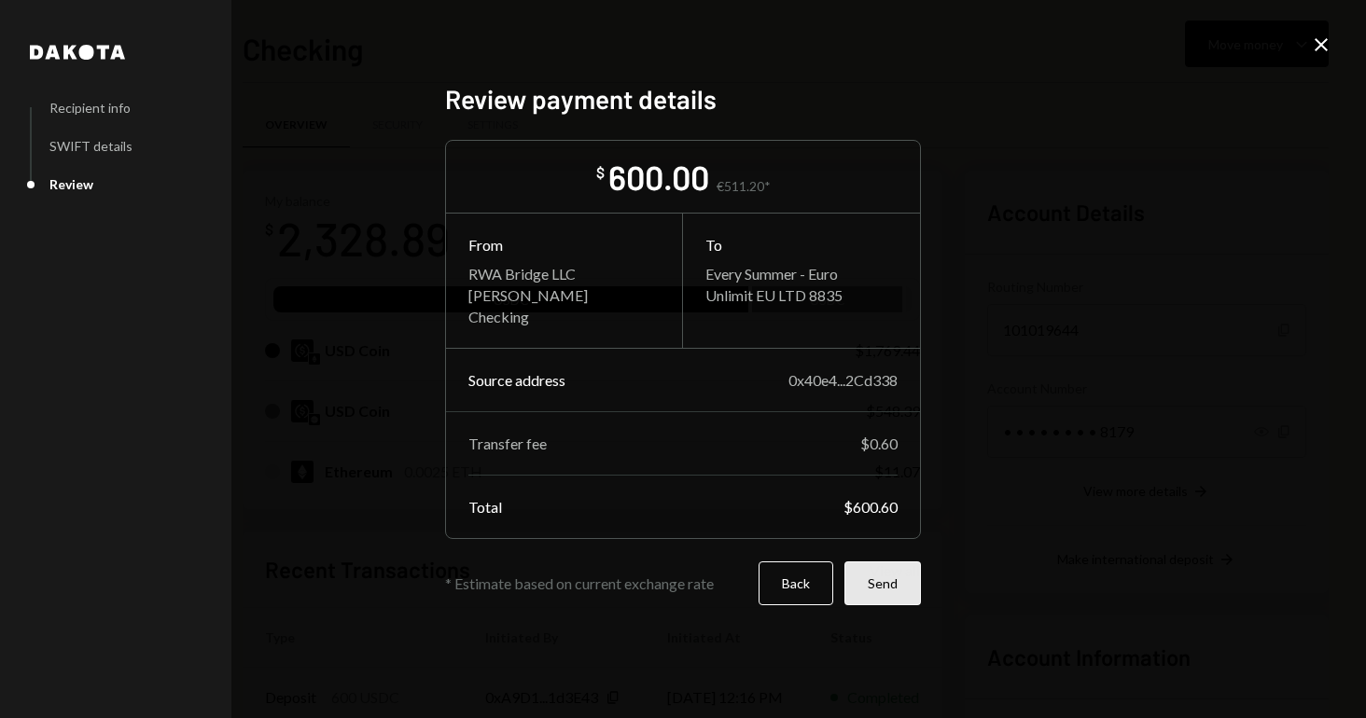
click at [886, 586] on button "Send" at bounding box center [882, 584] width 76 height 44
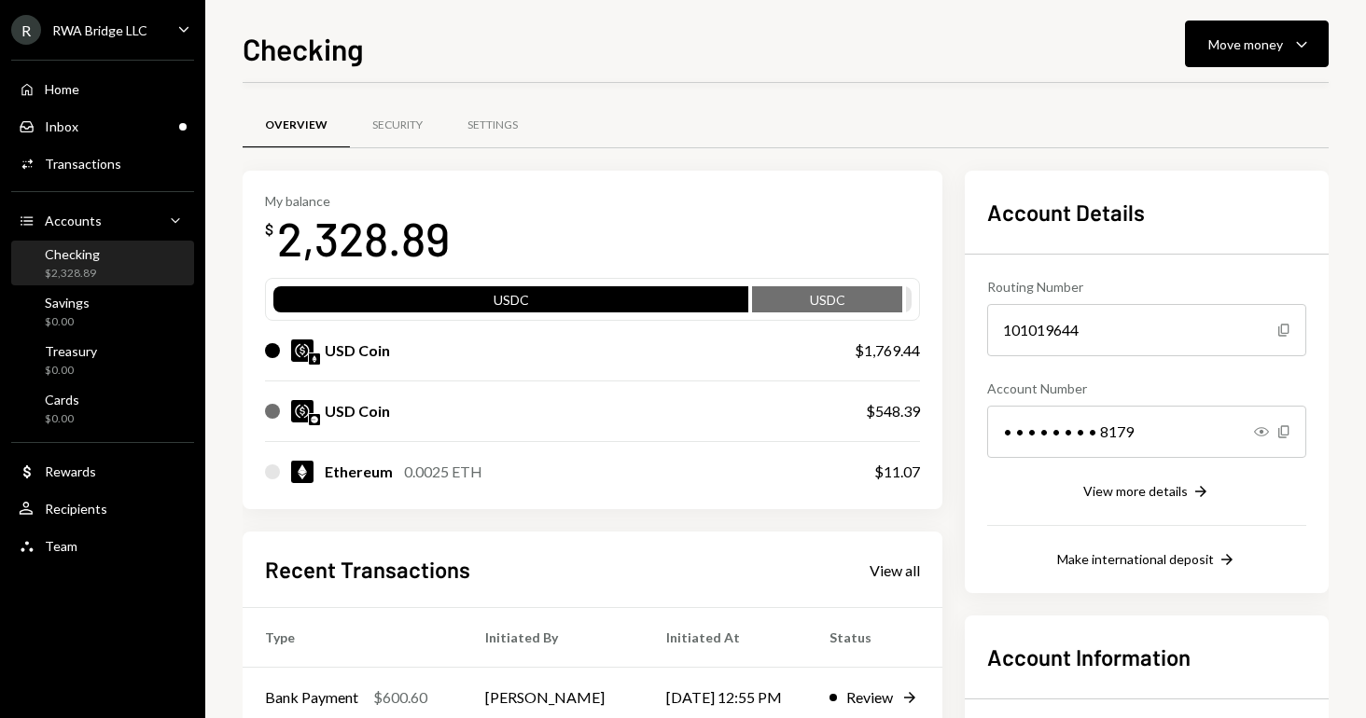
scroll to position [125, 0]
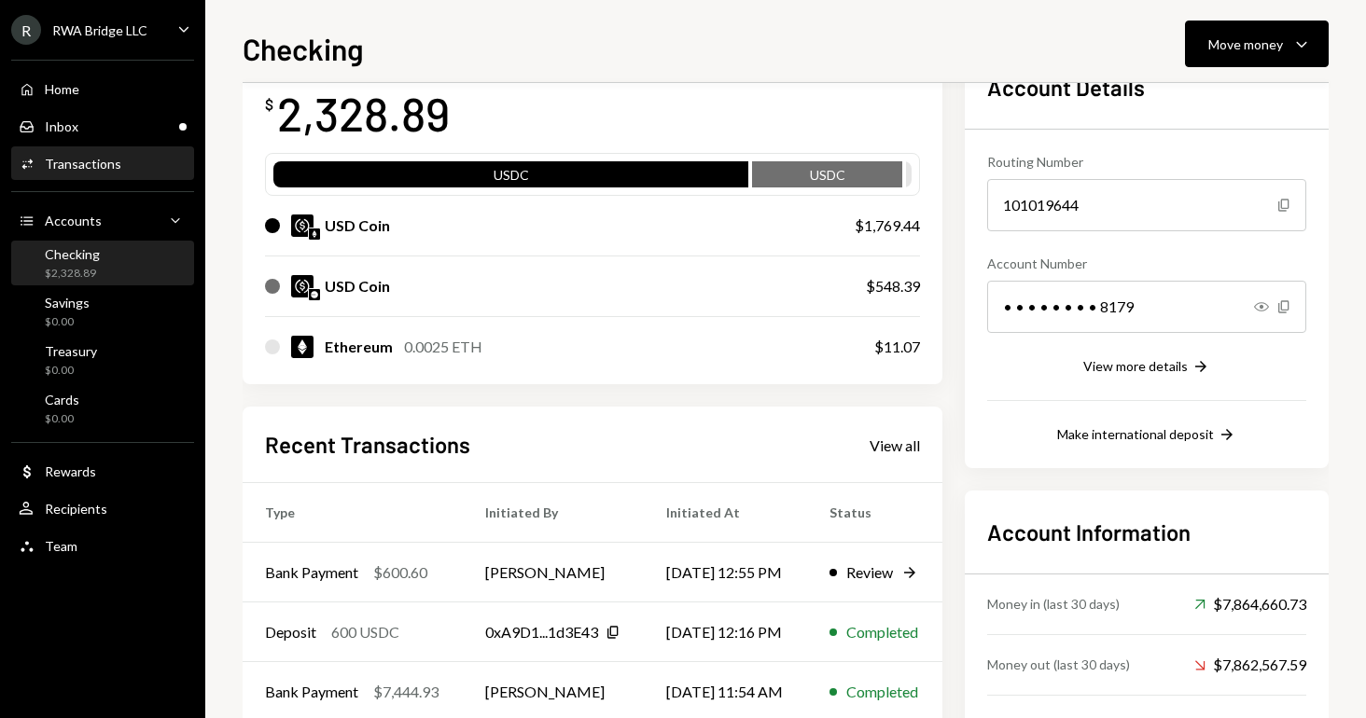
click at [100, 170] on div "Transactions" at bounding box center [83, 164] width 76 height 16
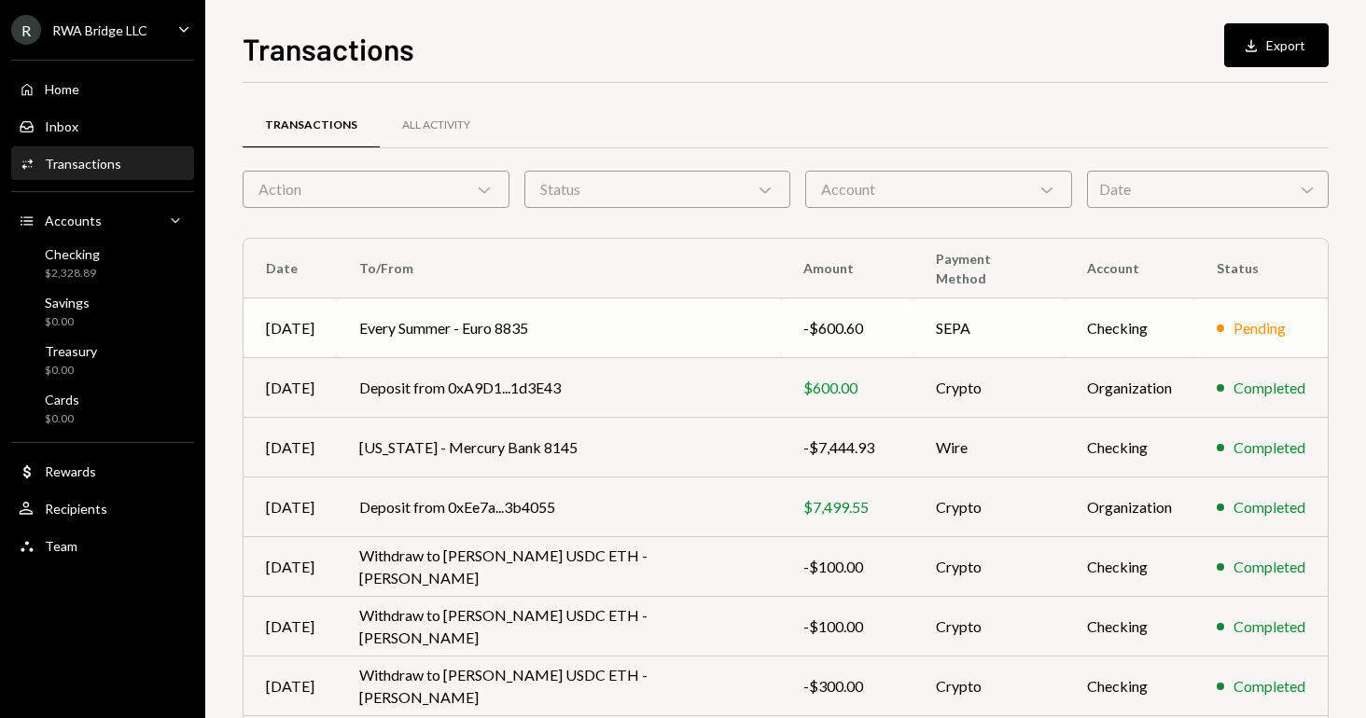
click at [505, 308] on td "Every Summer - Euro 8835" at bounding box center [559, 329] width 444 height 60
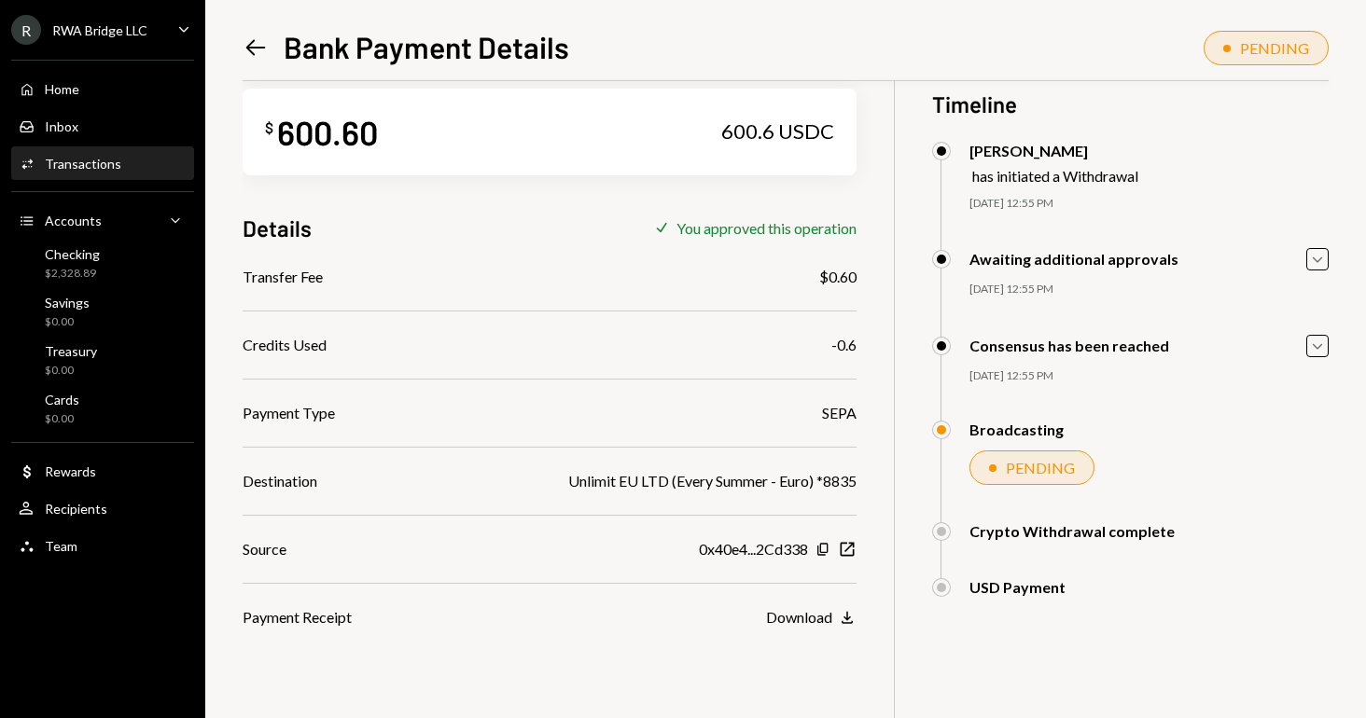
scroll to position [30, 0]
